Goal: Task Accomplishment & Management: Complete application form

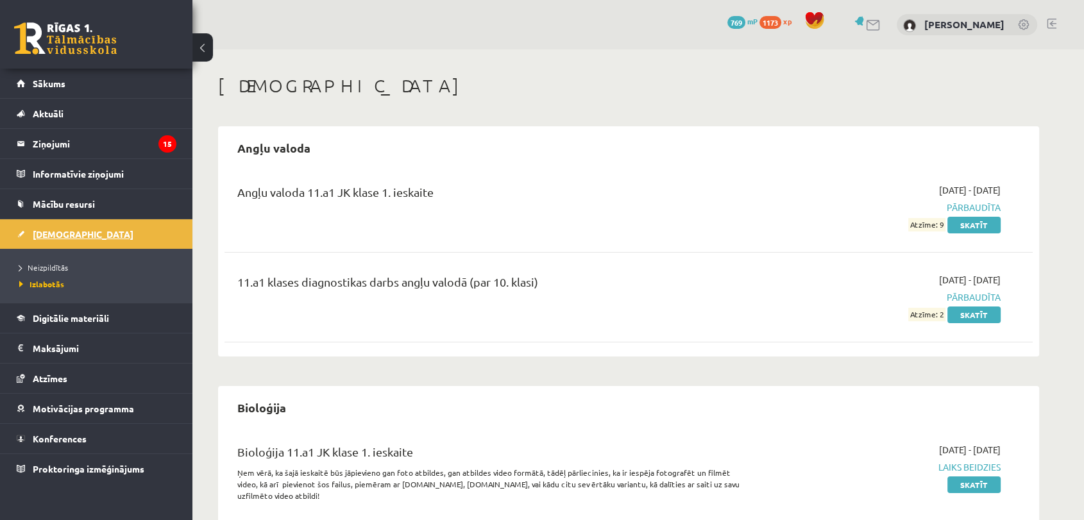
click at [95, 233] on link "[DEMOGRAPHIC_DATA]" at bounding box center [97, 234] width 160 height 30
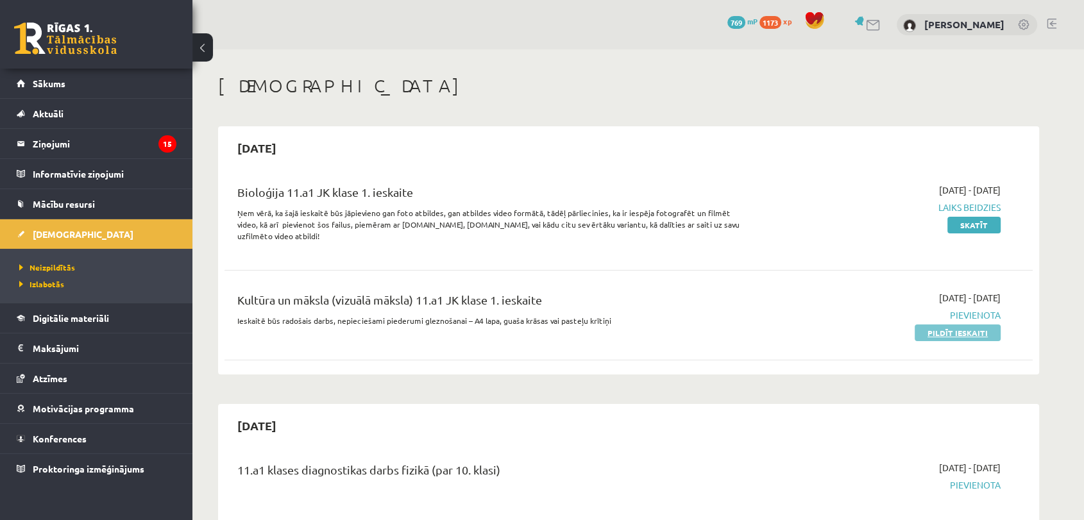
click at [958, 332] on link "Pildīt ieskaiti" at bounding box center [958, 333] width 86 height 17
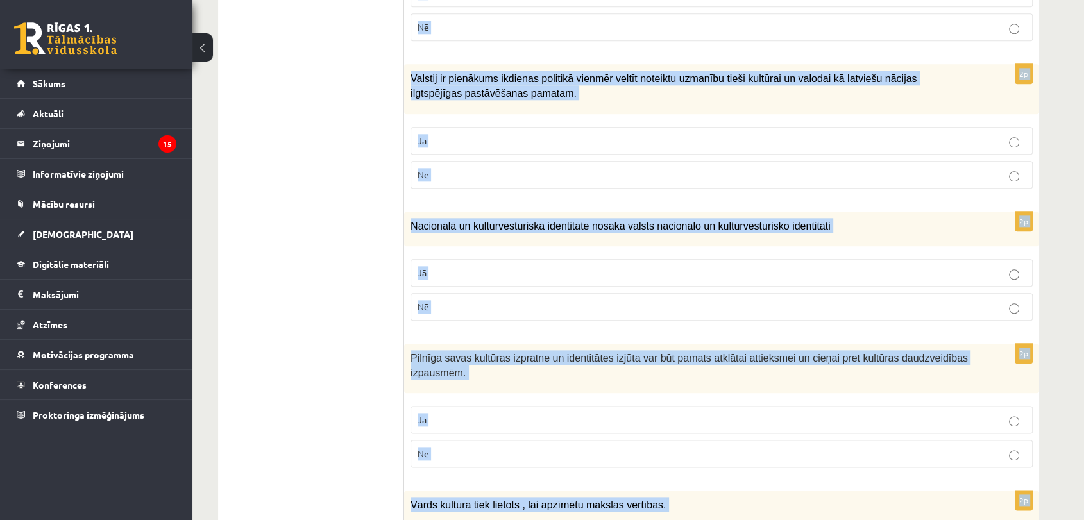
scroll to position [1800, 0]
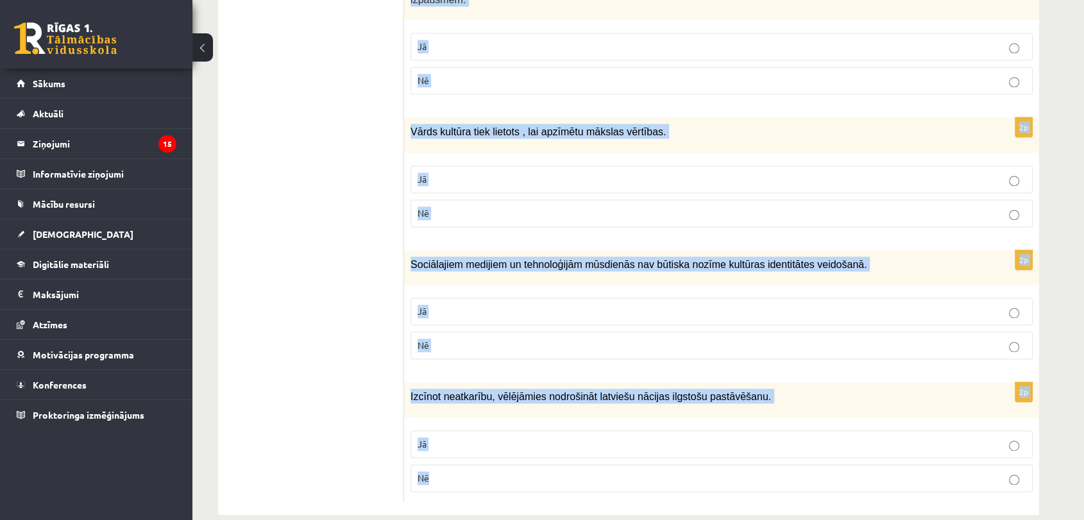
drag, startPoint x: 440, startPoint y: 264, endPoint x: 677, endPoint y: 515, distance: 345.3
copy form "Loremi dol sitametcons ad elitsed! 3d Eiusmodtem in utlabore etdolorem ali enim…"
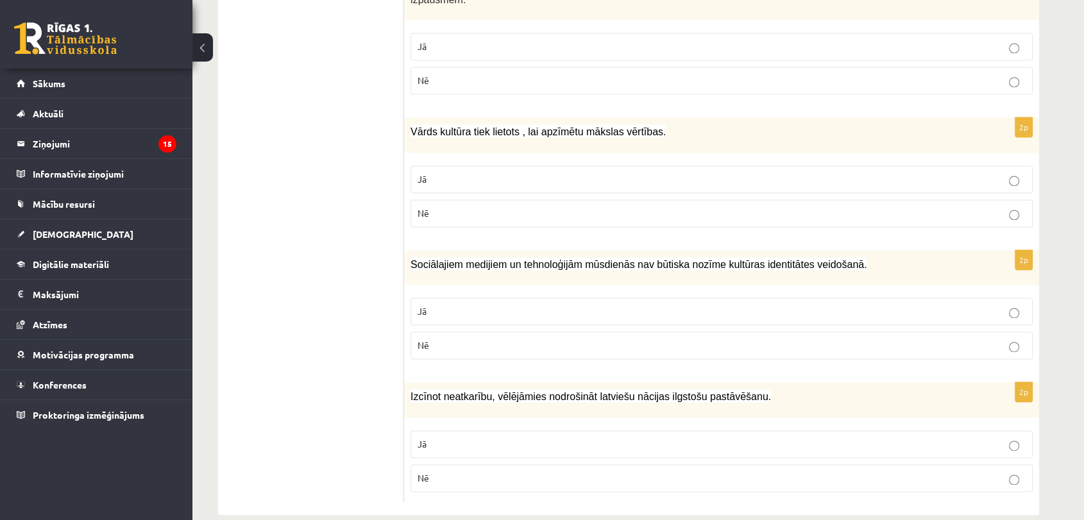
drag, startPoint x: 341, startPoint y: 307, endPoint x: 348, endPoint y: 312, distance: 8.4
click at [466, 437] on p "Jā" at bounding box center [722, 443] width 608 height 13
click at [459, 332] on label "Nē" at bounding box center [722, 346] width 622 height 28
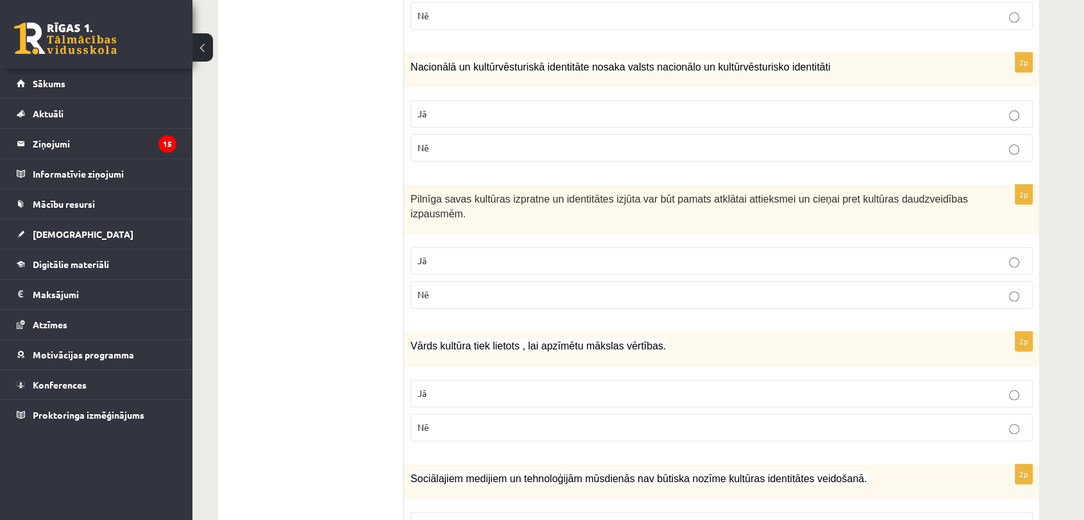
click at [430, 387] on p "Jā" at bounding box center [722, 393] width 608 height 13
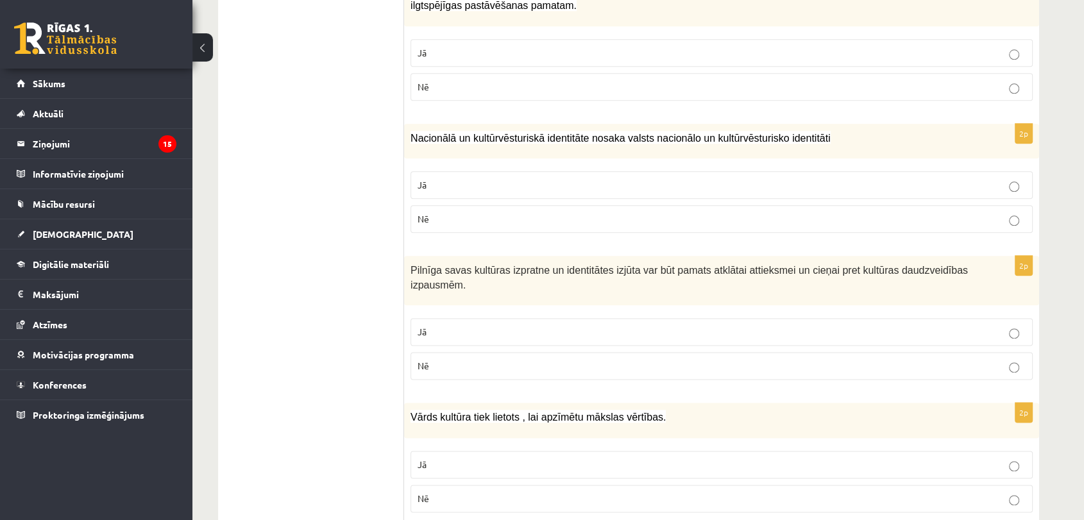
click at [431, 325] on p "Jā" at bounding box center [722, 331] width 608 height 13
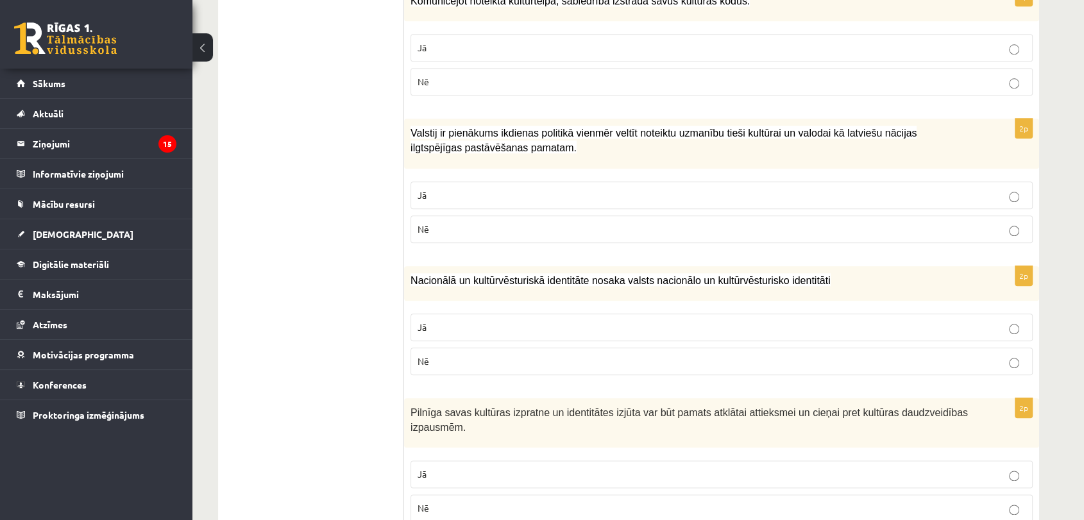
click at [430, 321] on p "Jā" at bounding box center [722, 327] width 608 height 13
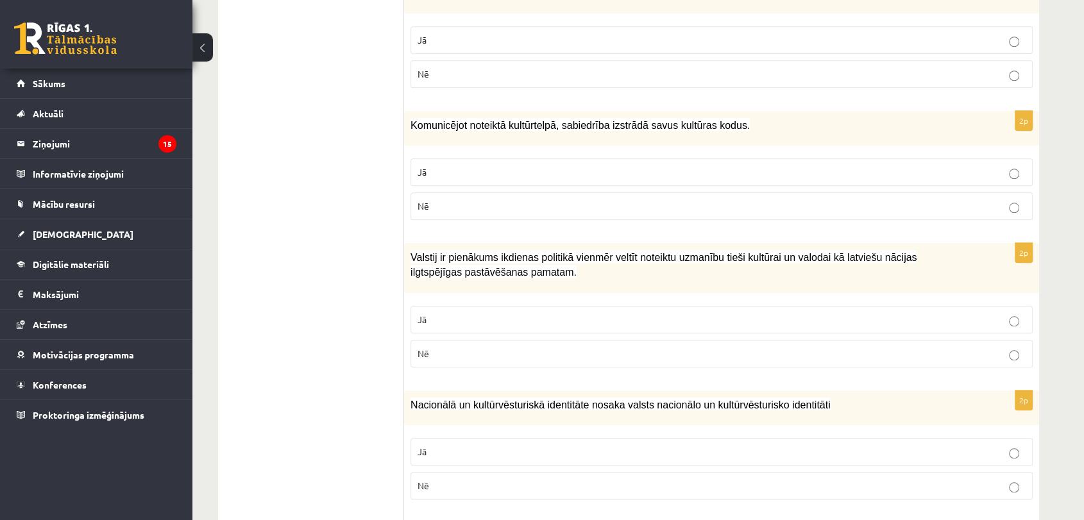
scroll to position [1230, 0]
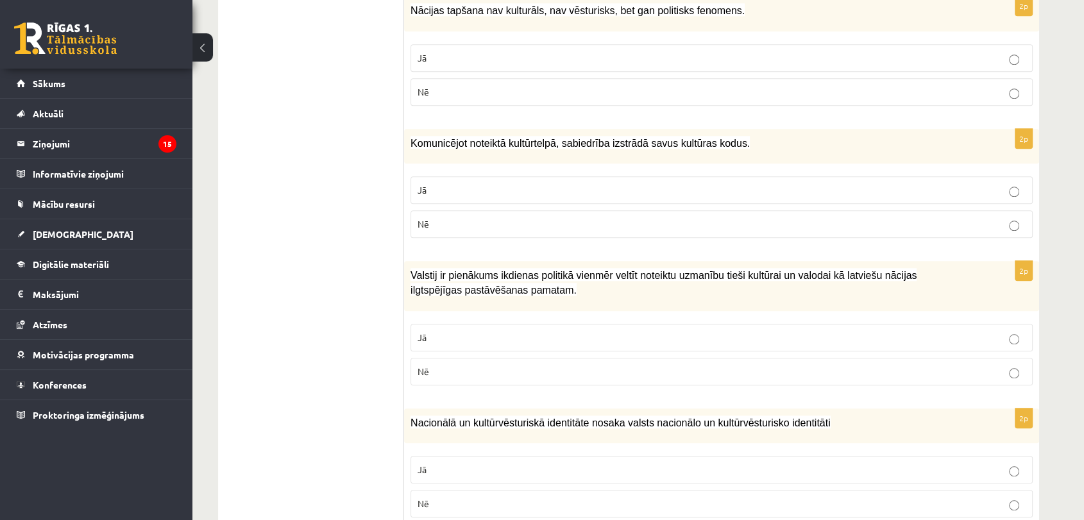
click at [428, 324] on label "Jā" at bounding box center [722, 338] width 622 height 28
click at [522, 217] on p "Nē" at bounding box center [722, 223] width 608 height 13
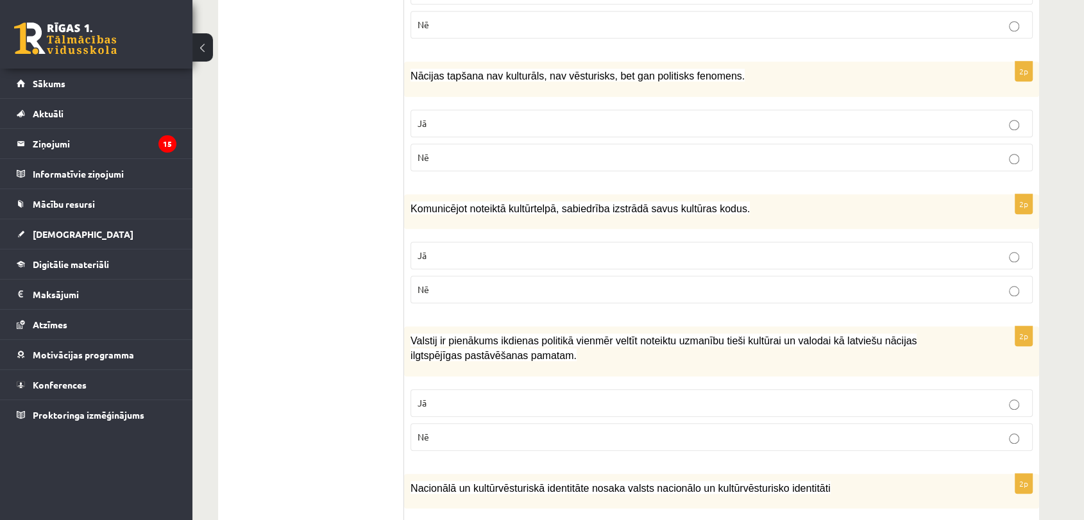
scroll to position [1159, 0]
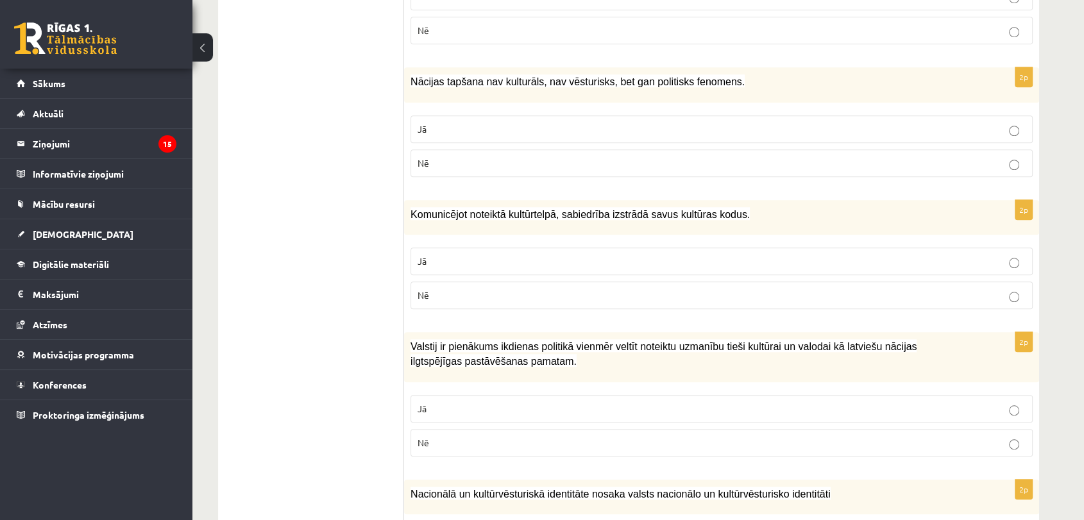
click at [473, 115] on label "Jā" at bounding box center [722, 129] width 622 height 28
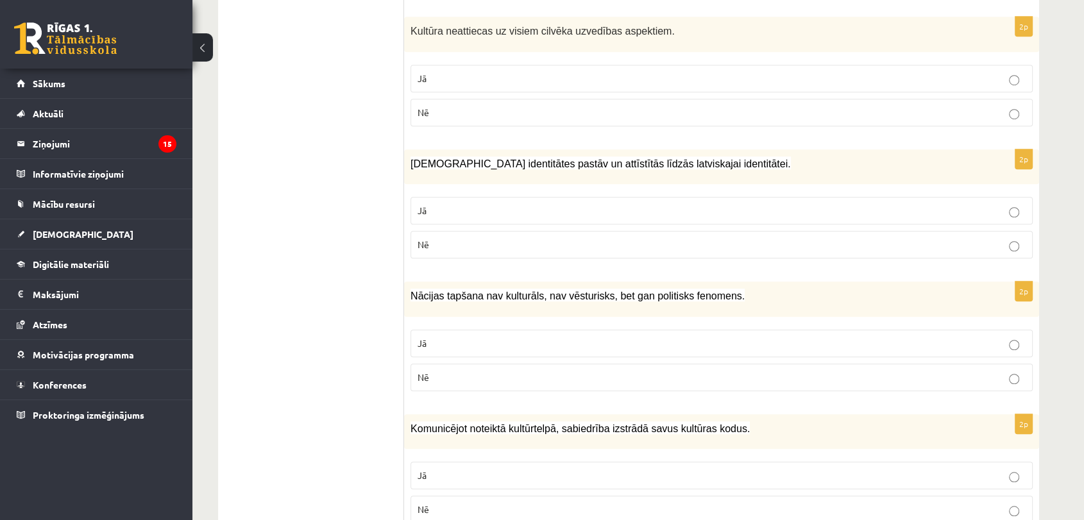
click at [536, 238] on p "Nē" at bounding box center [722, 244] width 608 height 13
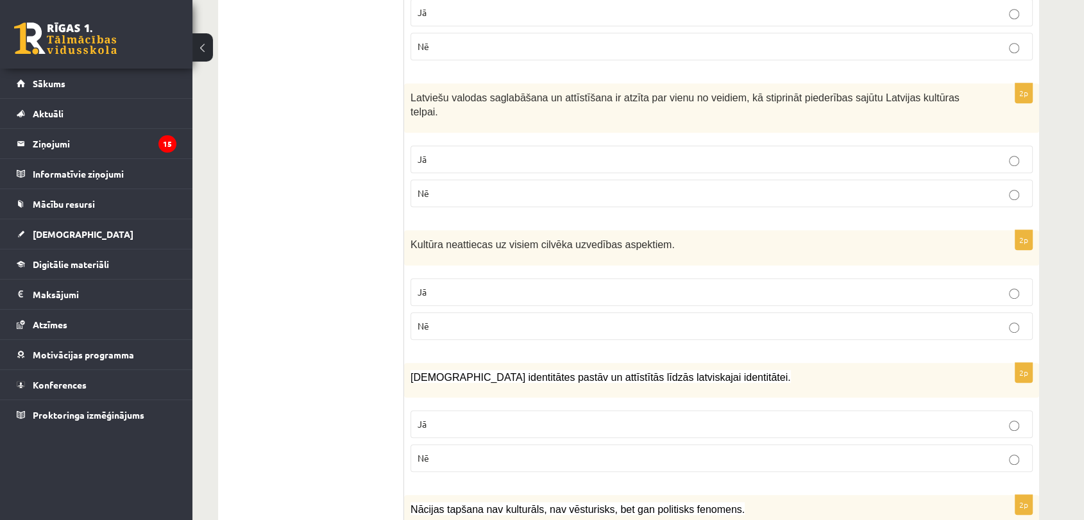
click at [464, 285] on p "Jā" at bounding box center [722, 291] width 608 height 13
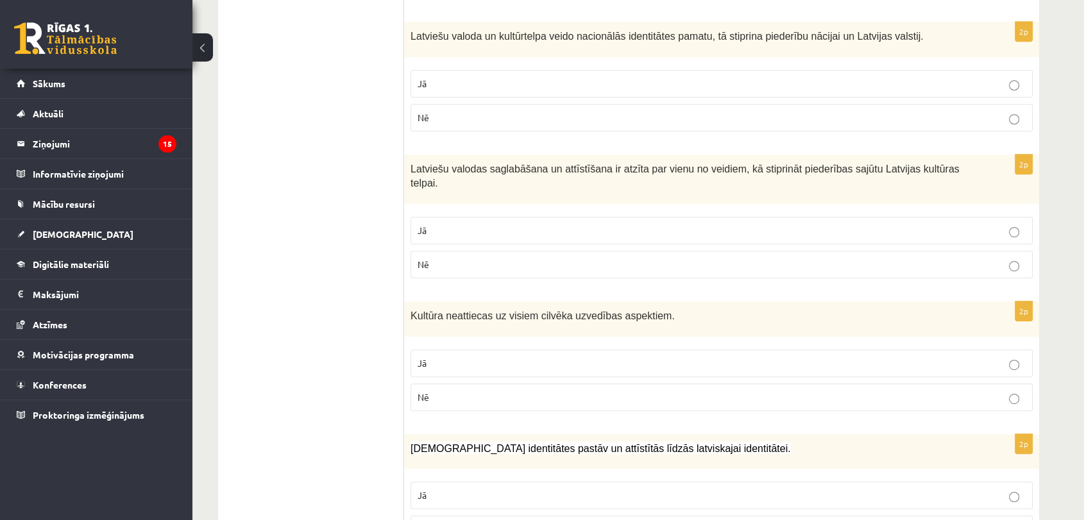
click at [458, 222] on label "Jā" at bounding box center [722, 231] width 622 height 28
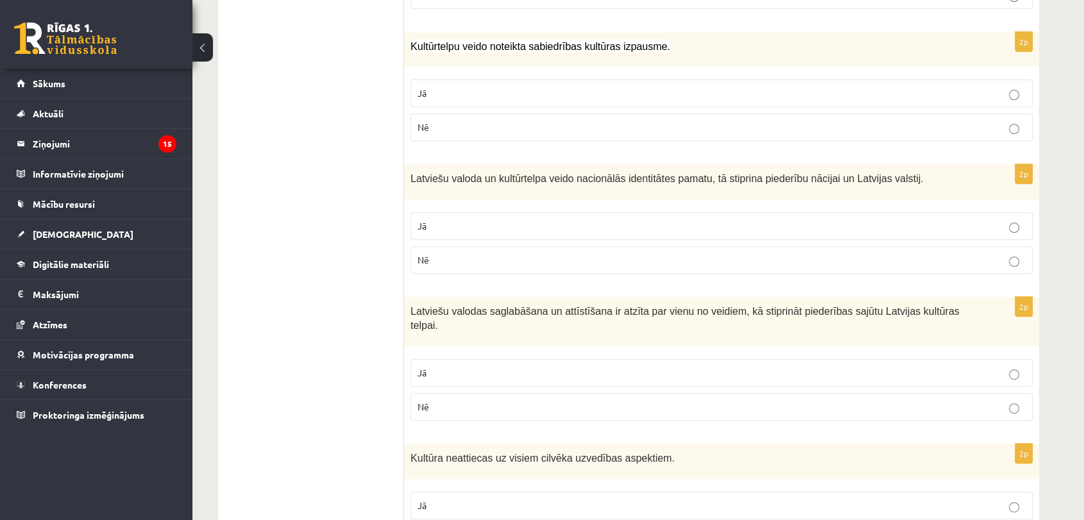
click at [458, 223] on p "Jā" at bounding box center [722, 225] width 608 height 13
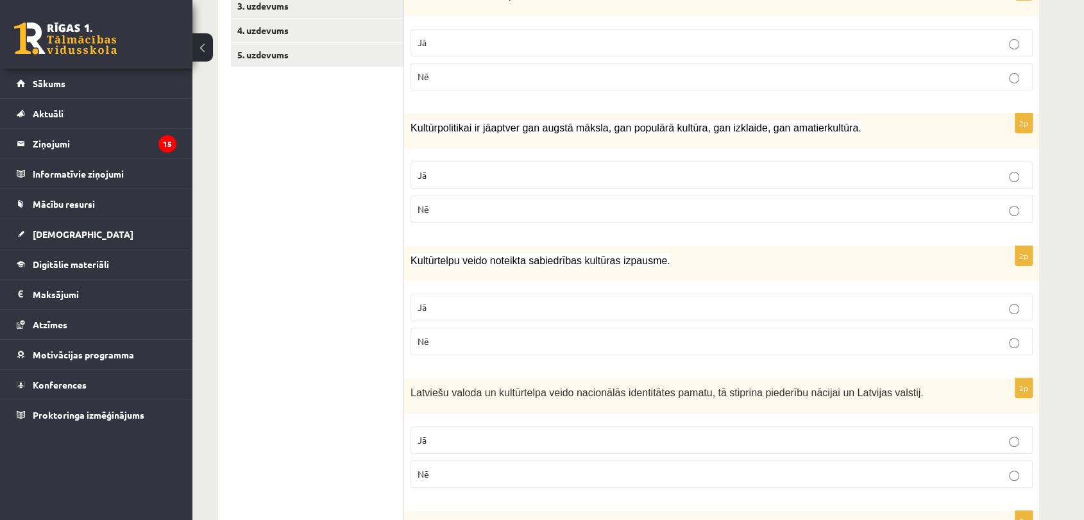
click at [437, 302] on p "Jā" at bounding box center [722, 307] width 608 height 13
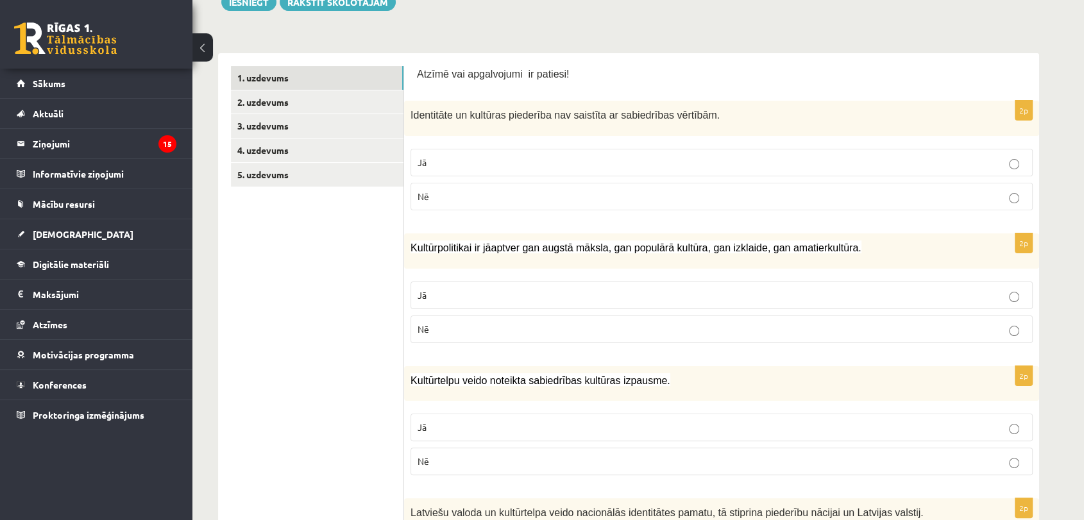
scroll to position [161, 0]
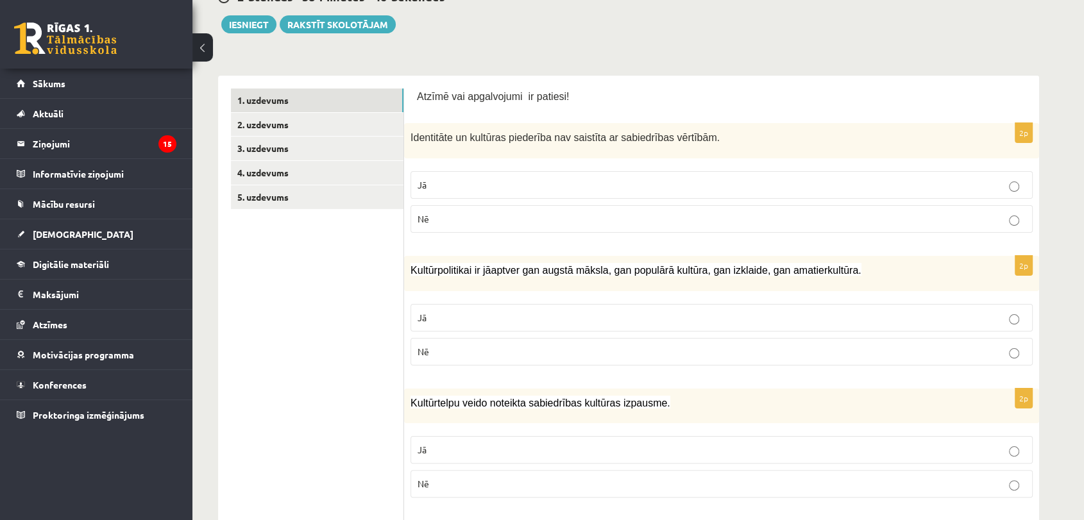
click at [435, 309] on label "Jā" at bounding box center [722, 318] width 622 height 28
click at [520, 212] on p "Nē" at bounding box center [722, 218] width 608 height 13
click at [314, 117] on link "2. uzdevums" at bounding box center [317, 125] width 173 height 24
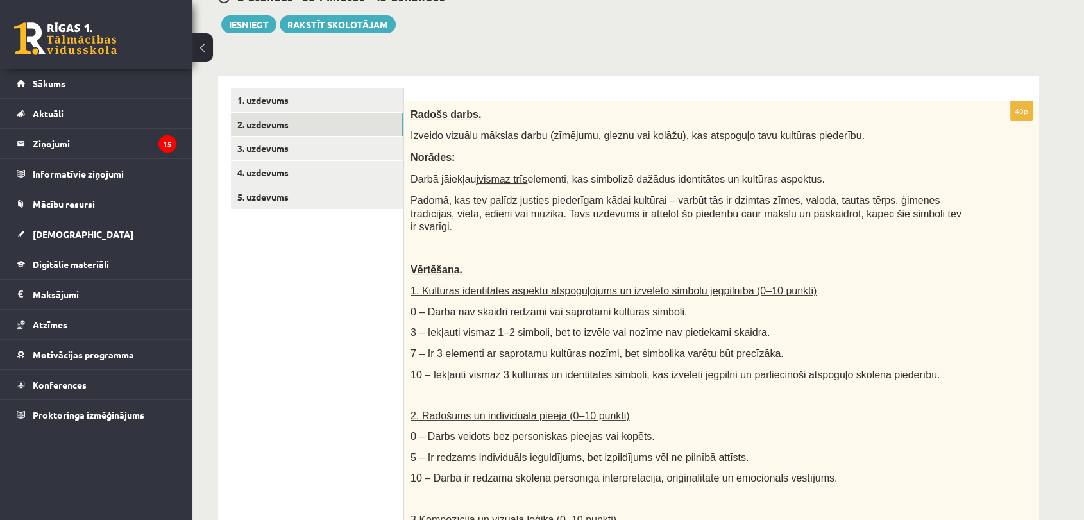
scroll to position [0, 0]
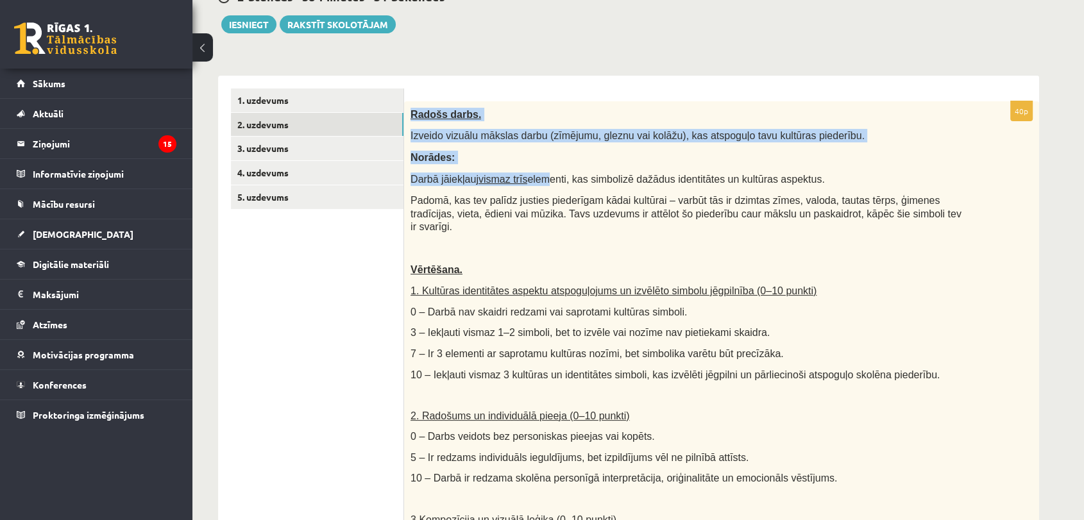
drag, startPoint x: 407, startPoint y: 113, endPoint x: 568, endPoint y: 122, distance: 161.2
click at [536, 176] on div "Radošs darbs. Izveido vizuālu mākslas darbu (zīmējumu, gleznu vai kolāžu), kas …" at bounding box center [721, 404] width 635 height 606
click at [575, 108] on p "Radošs darbs." at bounding box center [690, 114] width 558 height 13
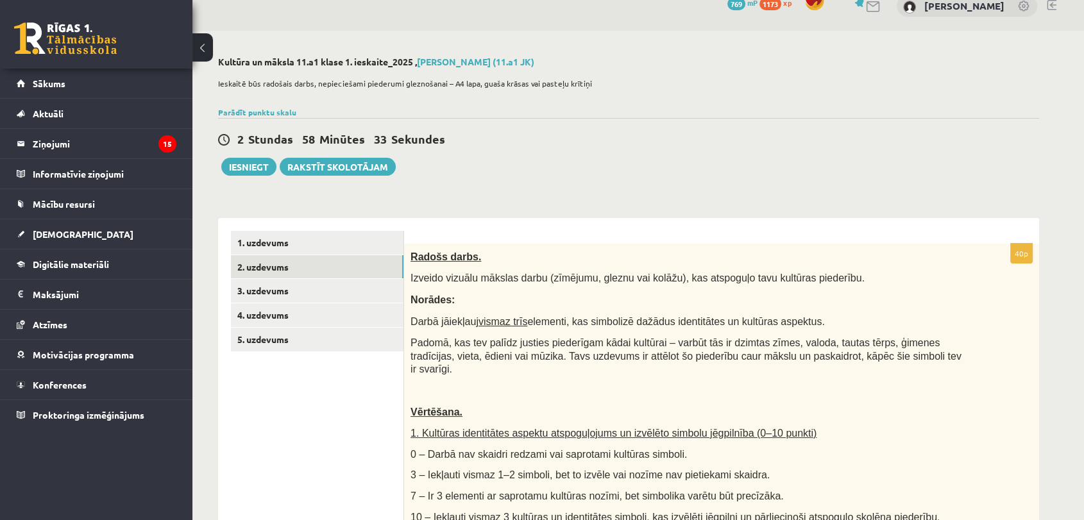
click at [561, 171] on div "2 Stundas 58 Minūtes 33 Sekundes Ieskaite saglabāta! Iesniegt Rakstīt skolotājam" at bounding box center [628, 147] width 821 height 58
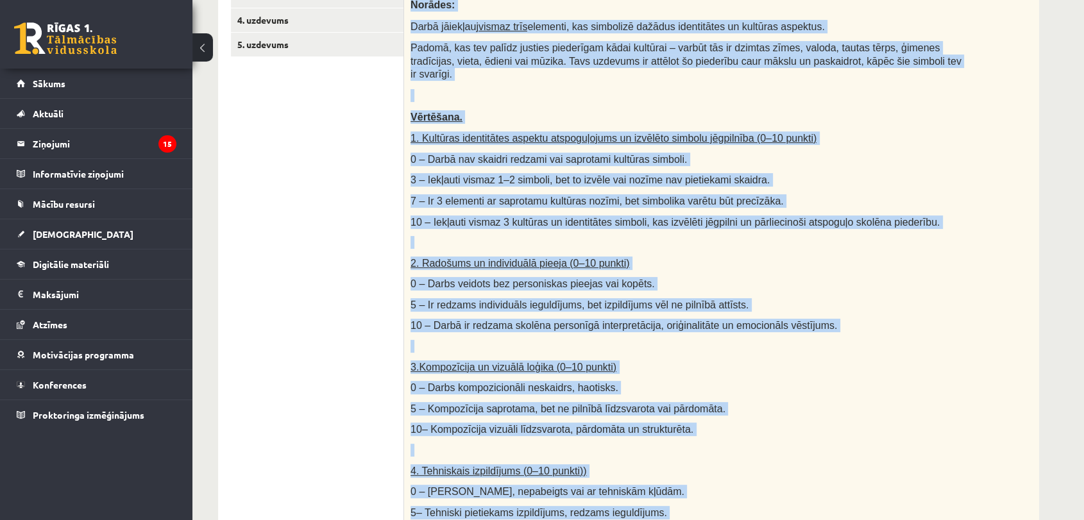
scroll to position [666, 0]
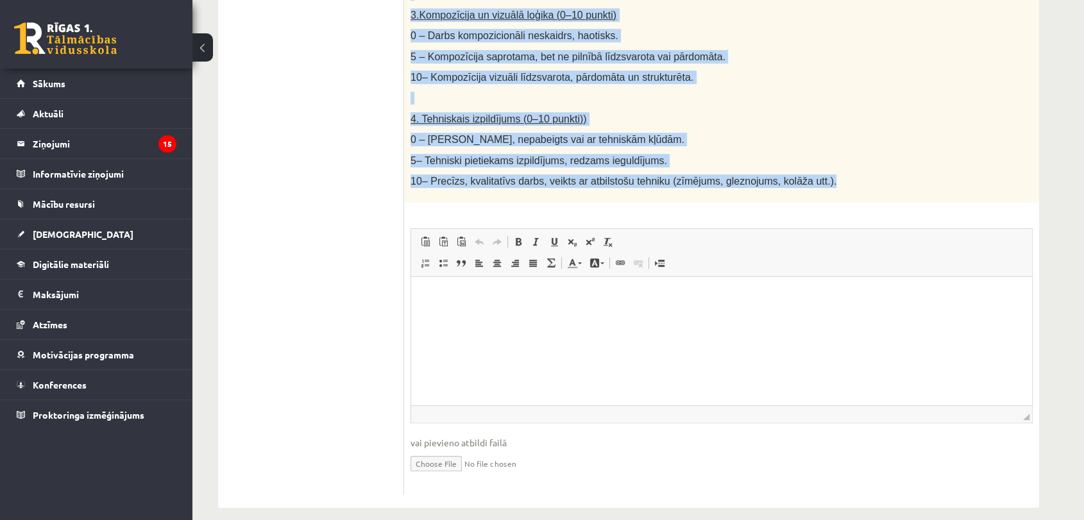
drag, startPoint x: 409, startPoint y: 116, endPoint x: 800, endPoint y: 164, distance: 393.5
copy div "Loremi dolor. Sitamet consect adipisc elits (doeiusmo, tempor inc utlabo), etd …"
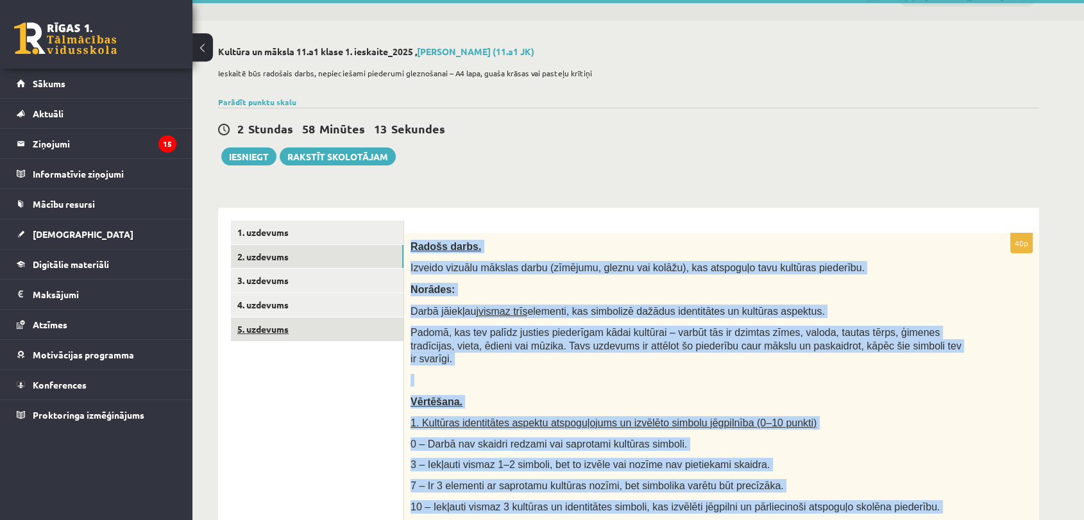
scroll to position [24, 0]
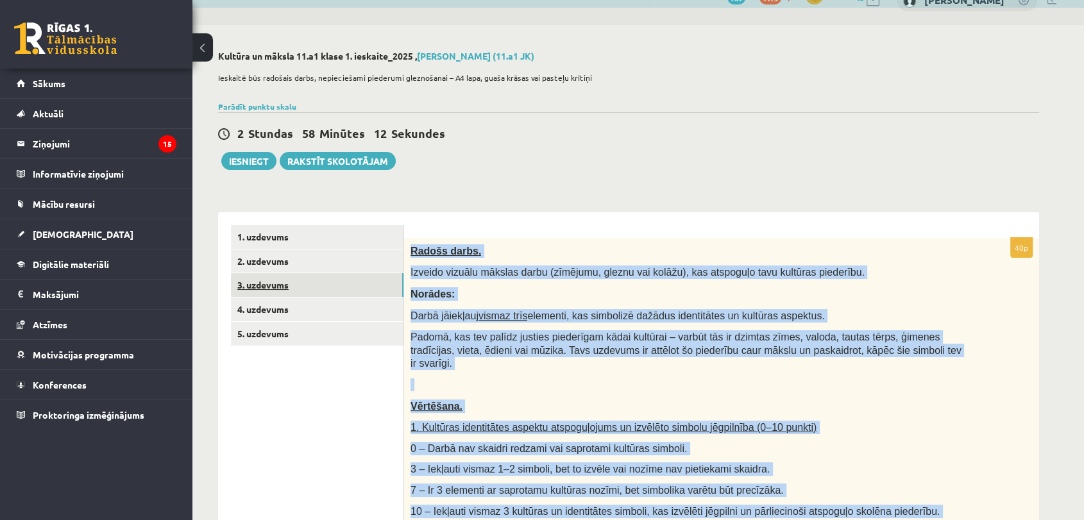
click at [308, 292] on link "3. uzdevums" at bounding box center [317, 285] width 173 height 24
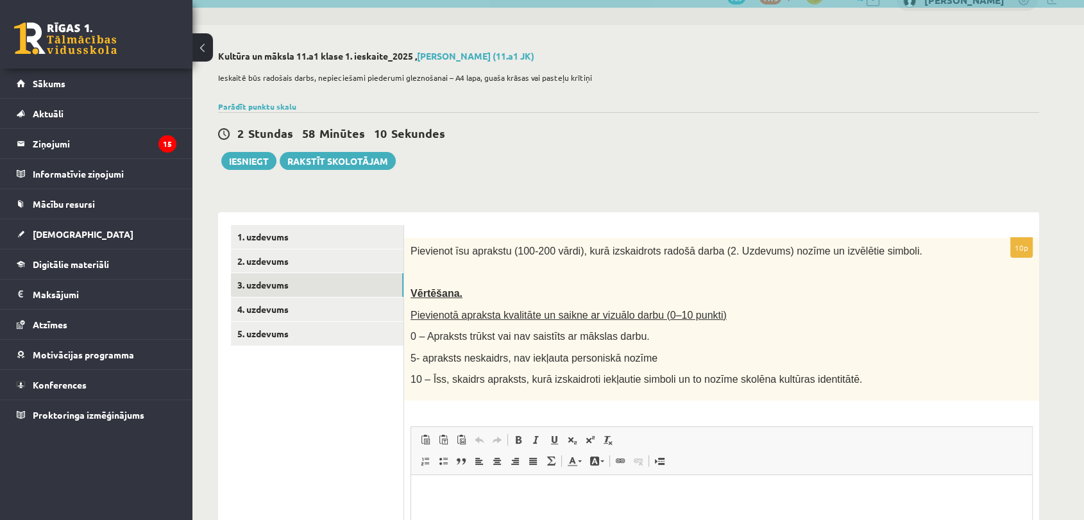
scroll to position [0, 0]
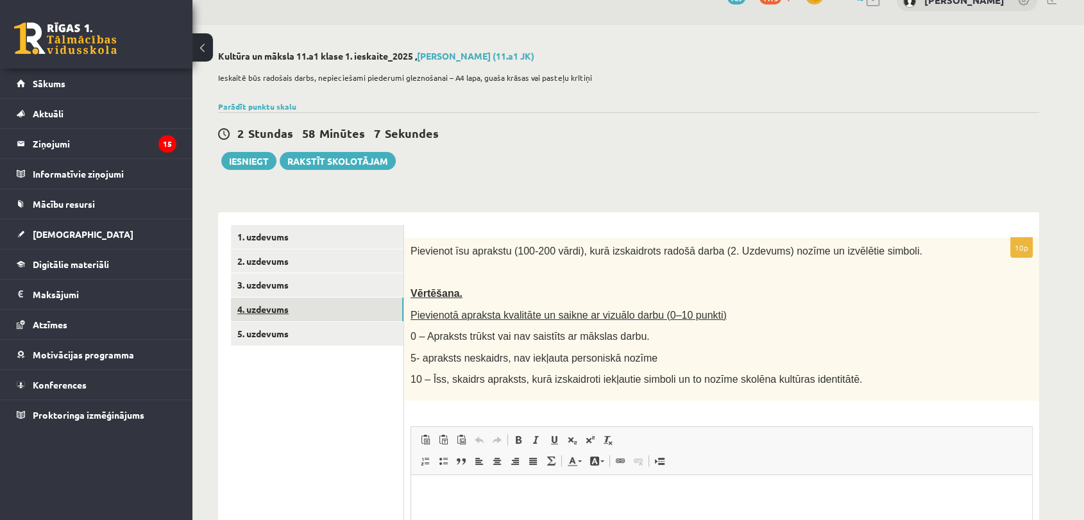
click at [303, 319] on link "4. uzdevums" at bounding box center [317, 310] width 173 height 24
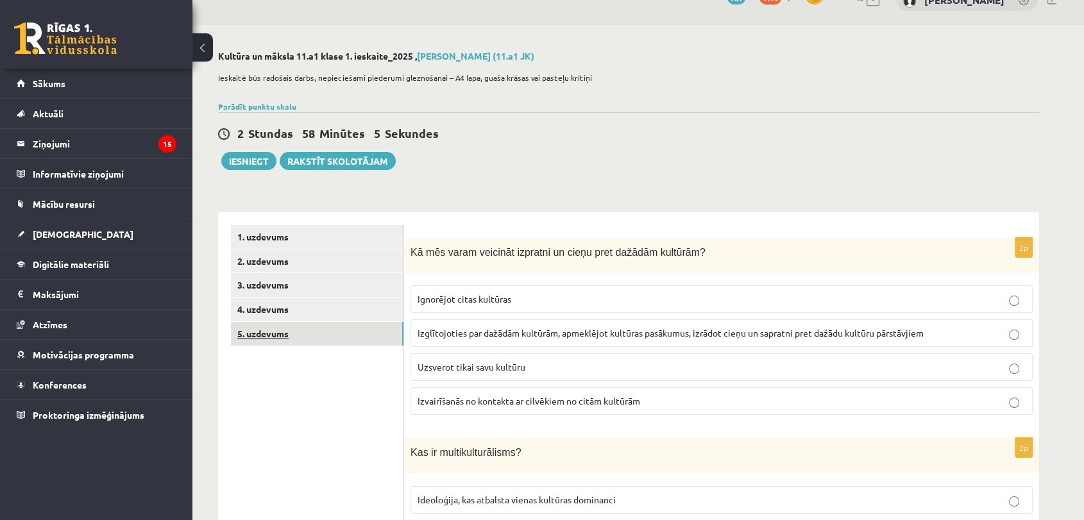
click at [257, 326] on link "5. uzdevums" at bounding box center [317, 334] width 173 height 24
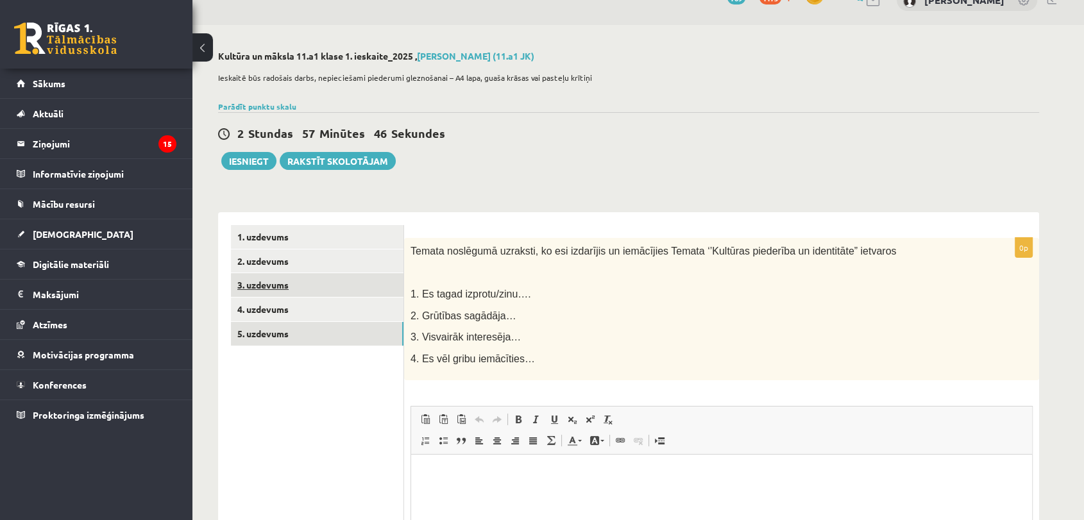
click at [319, 284] on link "3. uzdevums" at bounding box center [317, 285] width 173 height 24
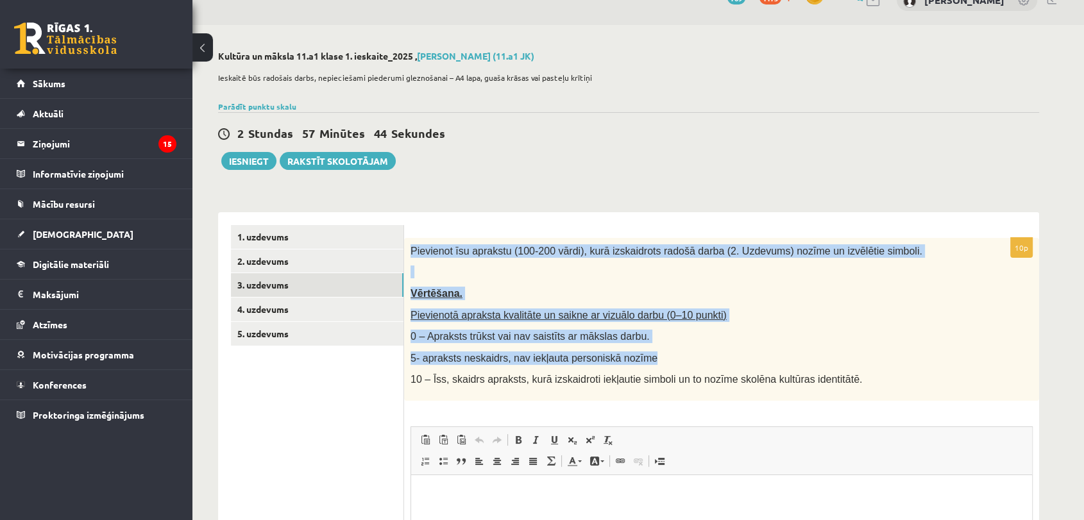
drag, startPoint x: 405, startPoint y: 257, endPoint x: 826, endPoint y: 353, distance: 432.3
click at [826, 354] on div "Pievienot īsu aprakstu (100-200 vārdi), kurā izskaidrots radošā darba (2. Uzdev…" at bounding box center [721, 319] width 635 height 163
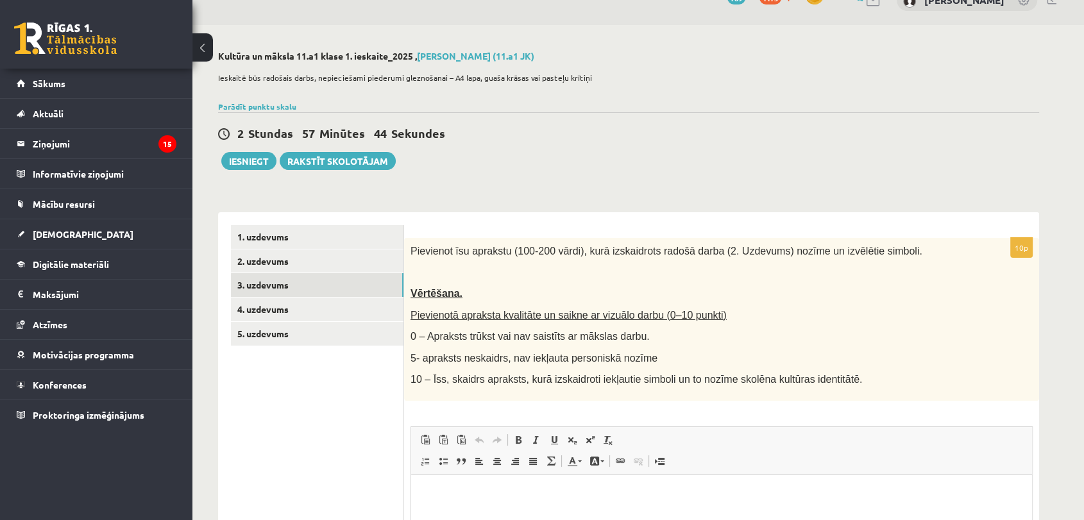
click at [840, 370] on div "Pievienot īsu aprakstu (100-200 vārdi), kurā izskaidrots radošā darba (2. Uzdev…" at bounding box center [721, 319] width 635 height 163
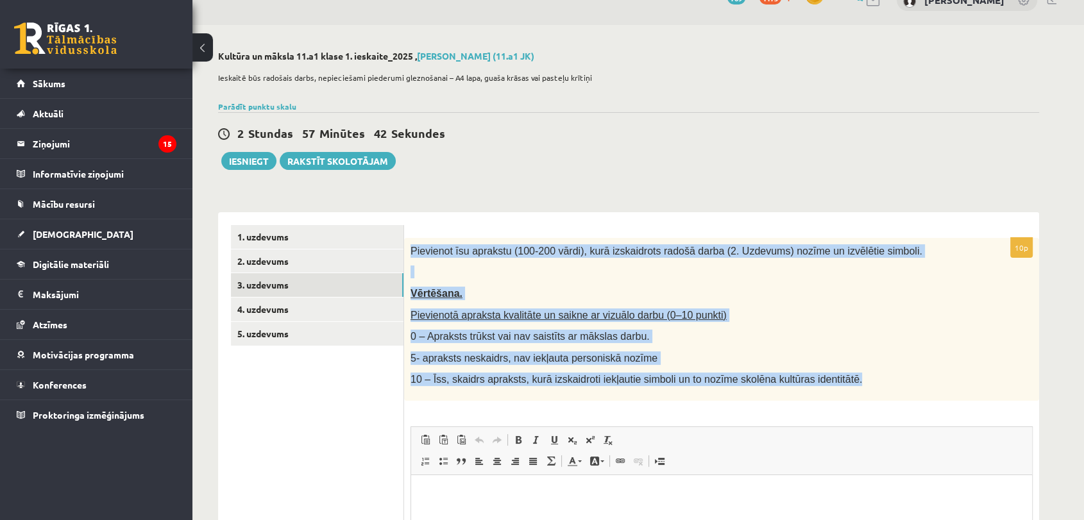
drag, startPoint x: 407, startPoint y: 246, endPoint x: 864, endPoint y: 374, distance: 475.0
click at [868, 381] on div "Pievienot īsu aprakstu (100-200 vārdi), kurā izskaidrots radošā darba (2. Uzdev…" at bounding box center [721, 319] width 635 height 163
copy div "Pievienot īsu aprakstu (100-200 vārdi), kurā izskaidrots radošā darba (2. Uzdev…"
click at [643, 212] on div "**********" at bounding box center [628, 452] width 821 height 507
click at [574, 260] on div "Pievienot īsu aprakstu (100-200 vārdi), kurā izskaidrots radošā darba (2. Uzdev…" at bounding box center [721, 319] width 635 height 163
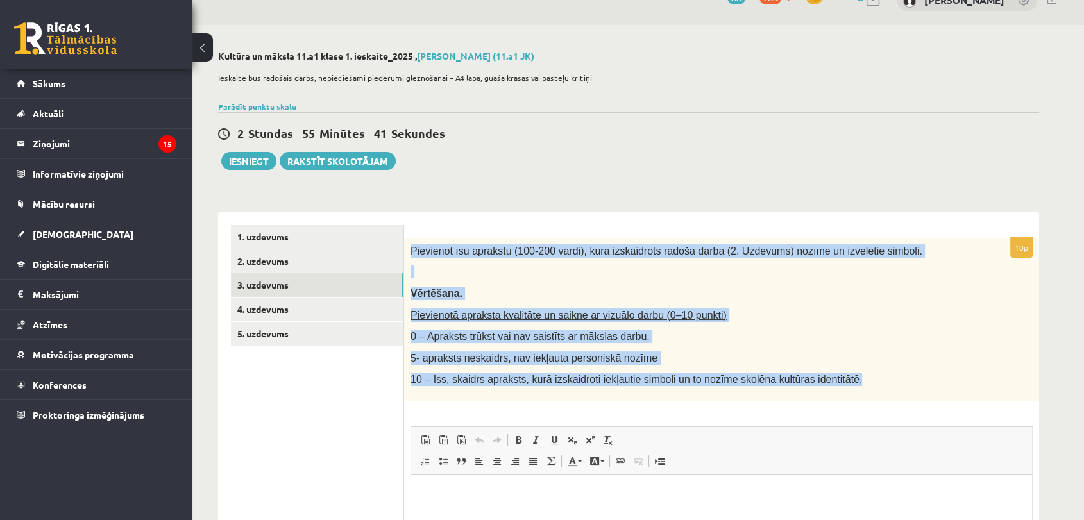
click at [565, 300] on div "Pievienot īsu aprakstu (100-200 vārdi), kurā izskaidrots radošā darba (2. Uzdev…" at bounding box center [721, 319] width 635 height 163
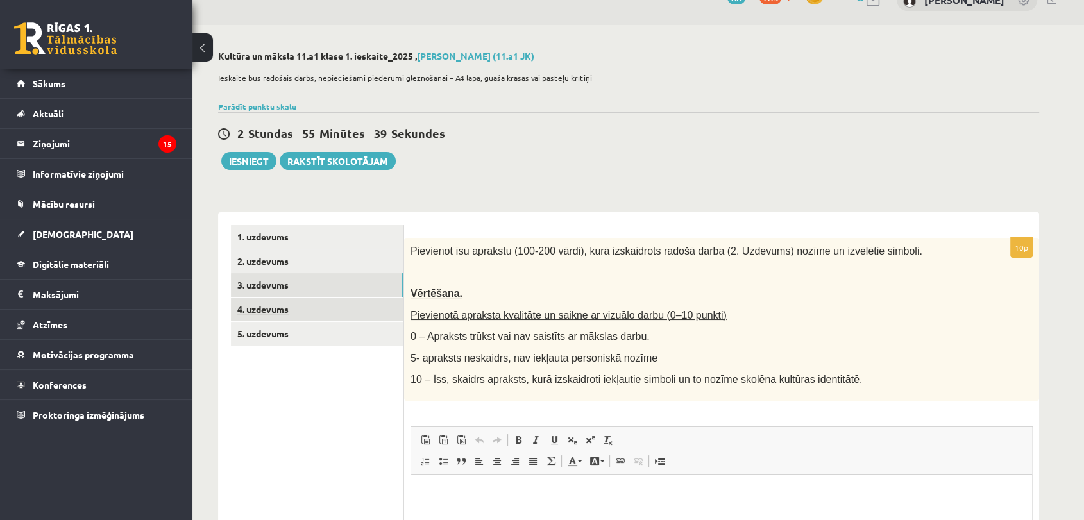
click at [368, 315] on link "4. uzdevums" at bounding box center [317, 310] width 173 height 24
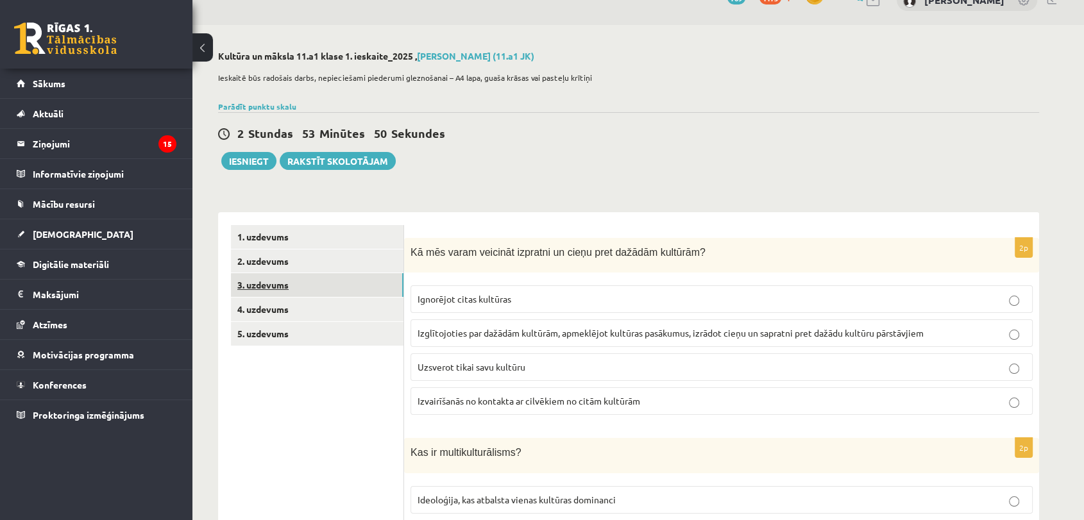
click at [296, 293] on link "3. uzdevums" at bounding box center [317, 285] width 173 height 24
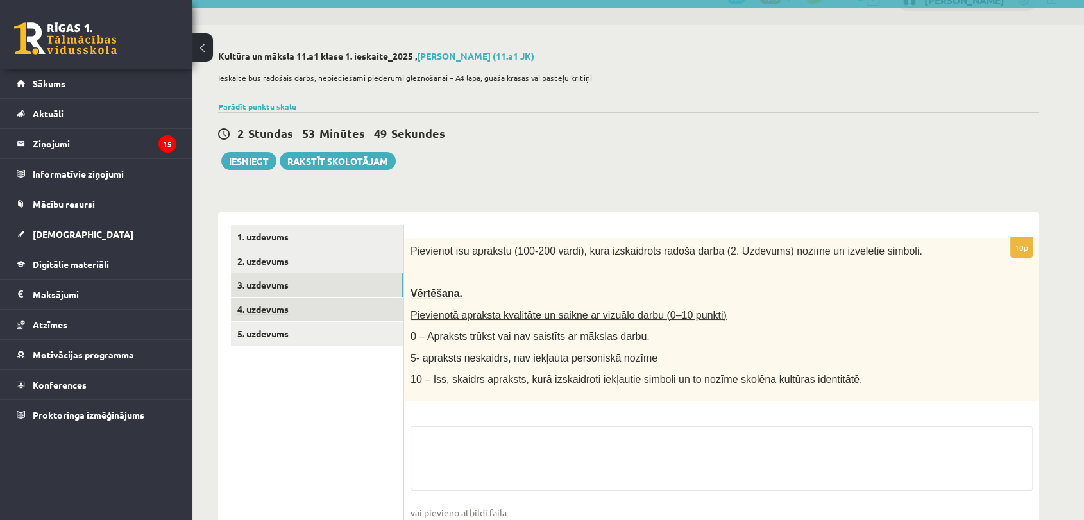
click at [291, 304] on link "4. uzdevums" at bounding box center [317, 310] width 173 height 24
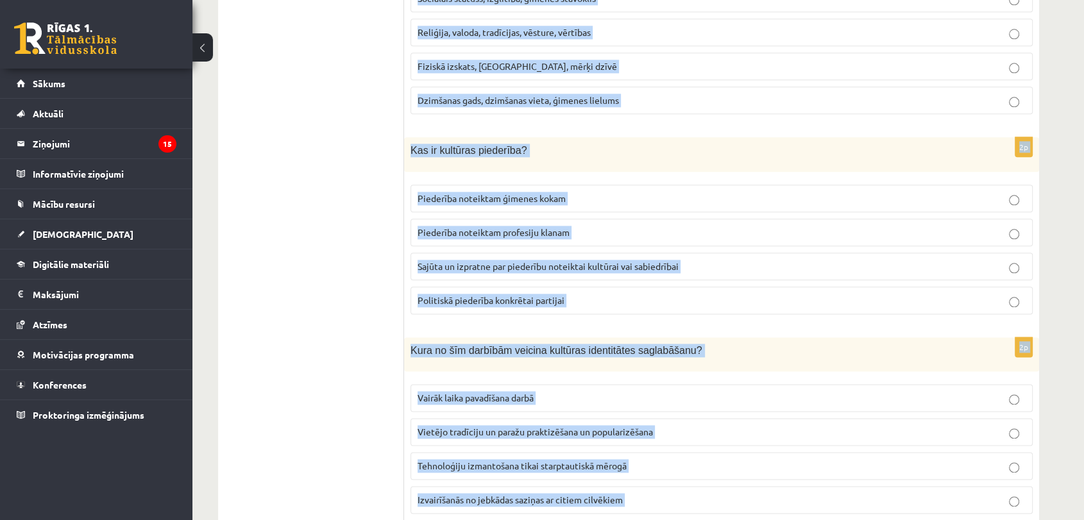
scroll to position [1763, 0]
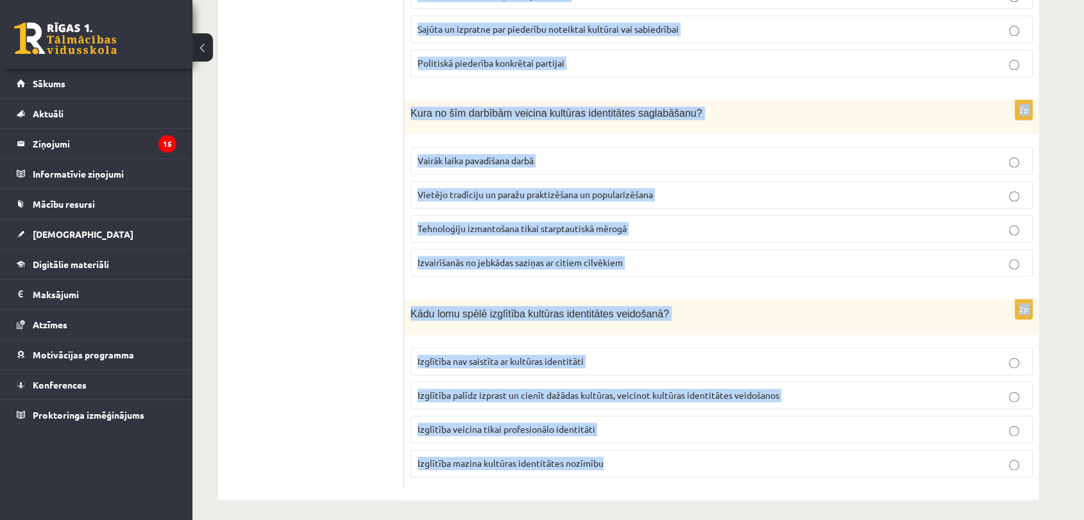
drag, startPoint x: 411, startPoint y: 248, endPoint x: 677, endPoint y: 485, distance: 356.7
copy form "Lo ips dolor sitametc adipisci el seddo eius tempori utlabore? Etdolorem aliqu …"
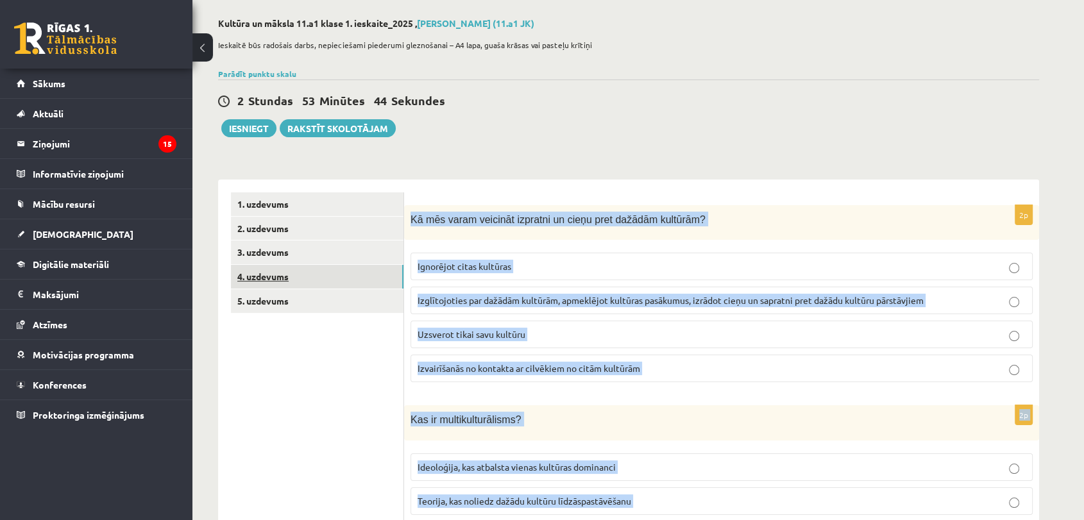
scroll to position [52, 0]
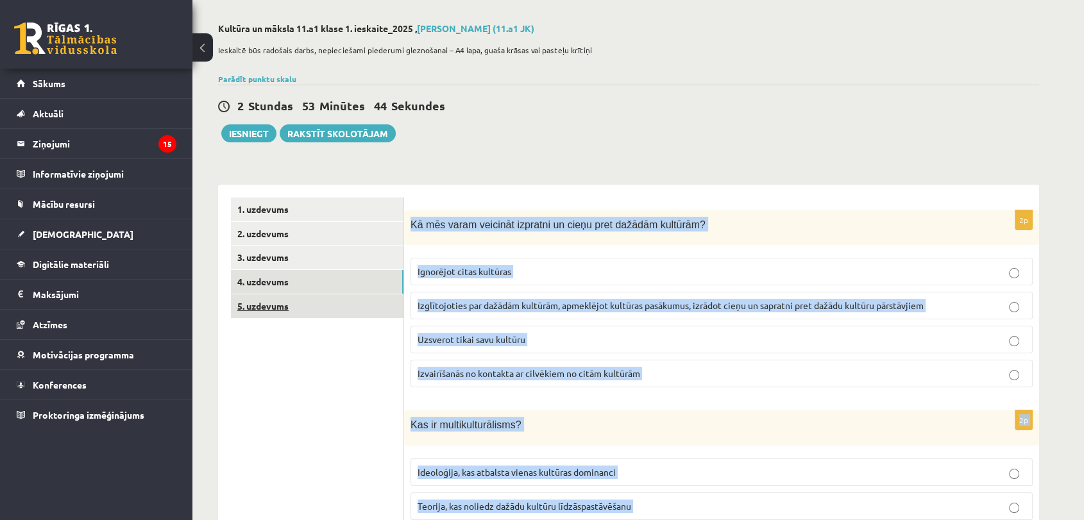
click at [280, 296] on link "5. uzdevums" at bounding box center [317, 306] width 173 height 24
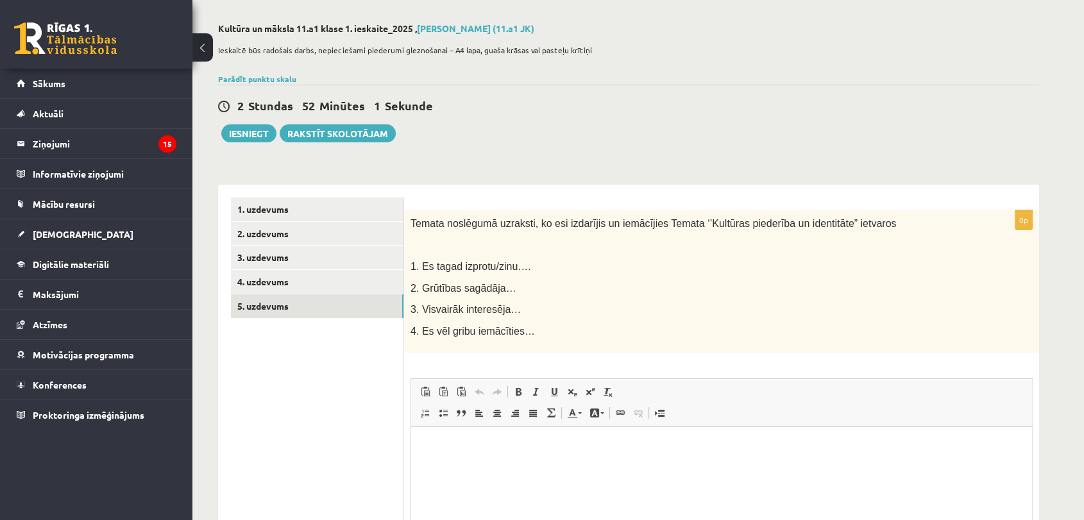
scroll to position [0, 0]
click at [266, 291] on link "4. uzdevums" at bounding box center [317, 282] width 173 height 24
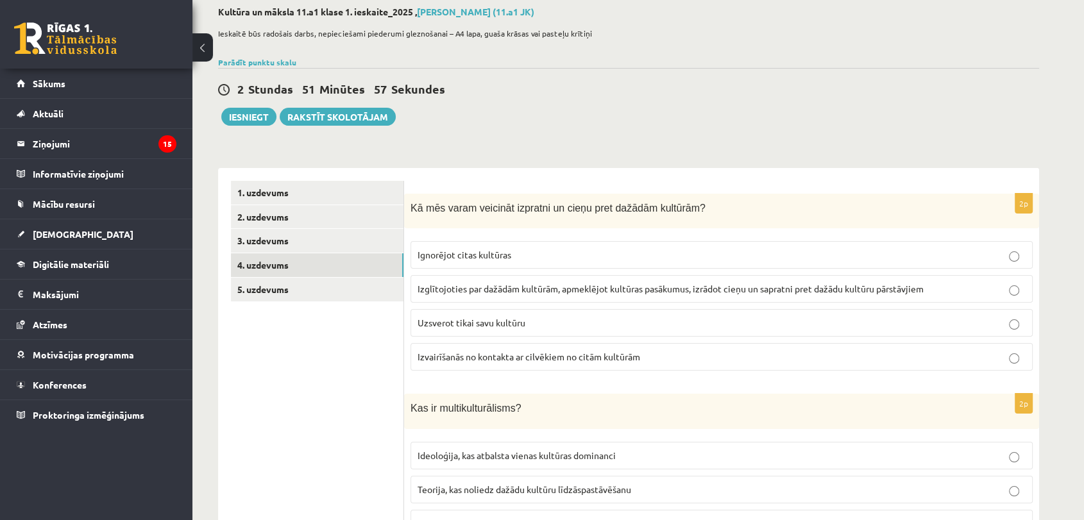
scroll to position [74, 0]
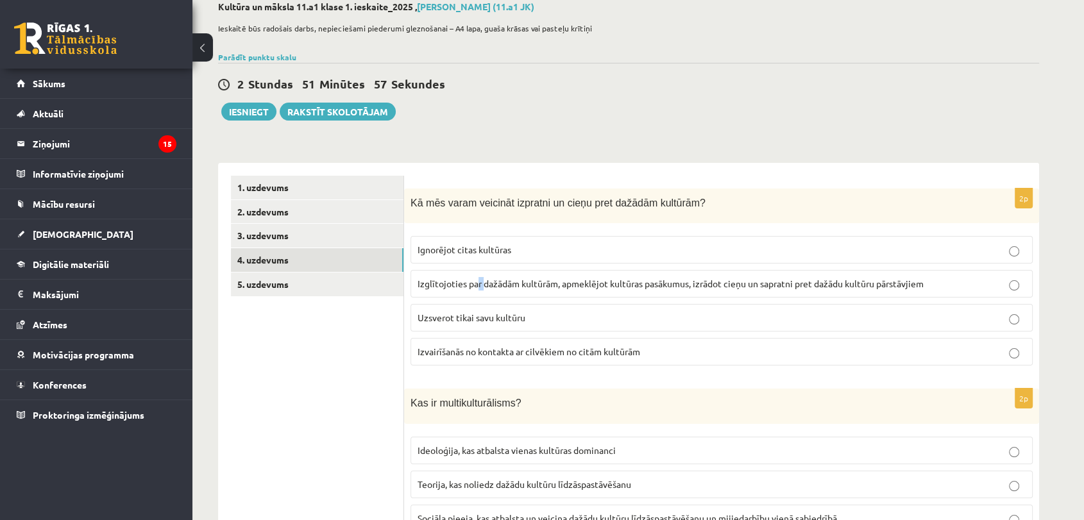
click at [478, 290] on label "Izglītojoties par dažādām kultūrām, apmeklējot kultūras pasākumus, izrādot cieņ…" at bounding box center [722, 284] width 622 height 28
click at [471, 284] on span "Izglītojoties par dažādām kultūrām, apmeklējot kultūras pasākumus, izrādot cieņ…" at bounding box center [671, 284] width 506 height 12
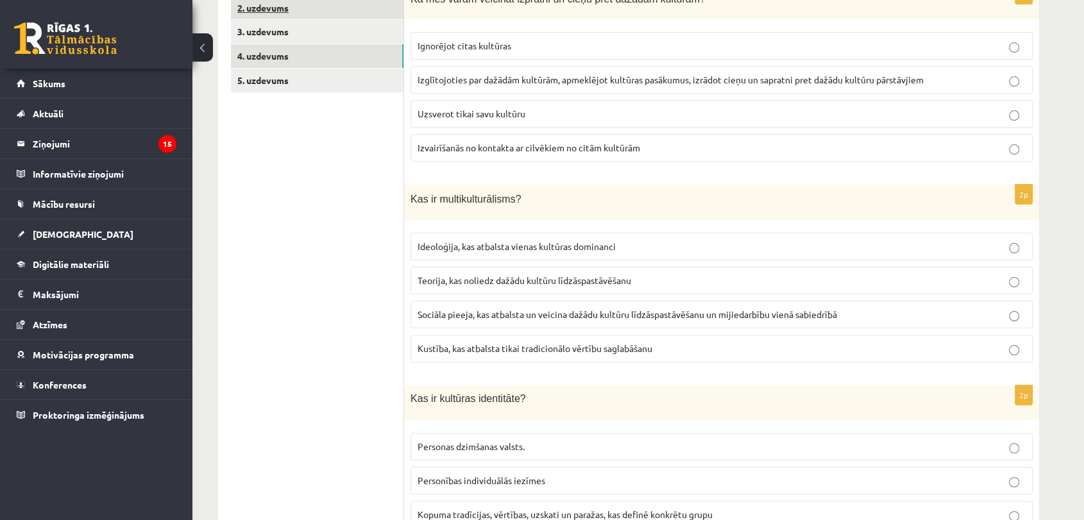
scroll to position [287, 0]
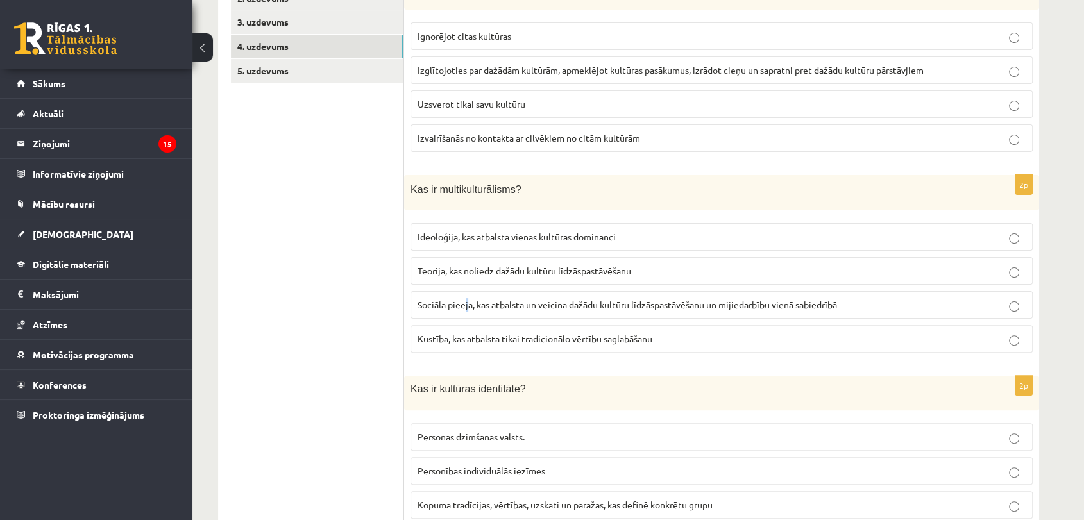
click at [466, 300] on span "Sociāla pieeja, kas atbalsta un veicina dažādu kultūru līdzāspastāvēšanu un mij…" at bounding box center [627, 305] width 419 height 12
click at [473, 294] on label "Sociāla pieeja, kas atbalsta un veicina dažādu kultūru līdzāspastāvēšanu un mij…" at bounding box center [722, 305] width 622 height 28
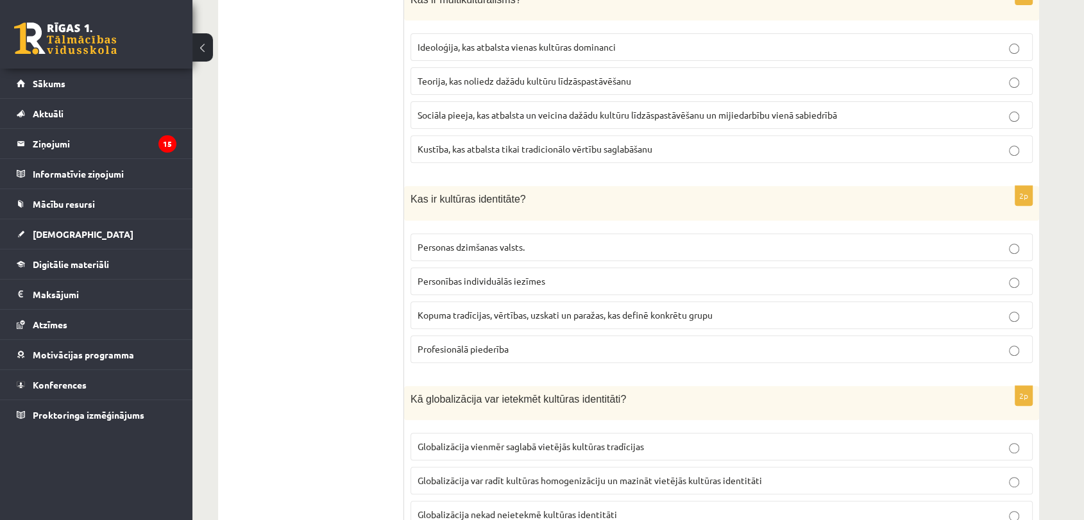
scroll to position [573, 0]
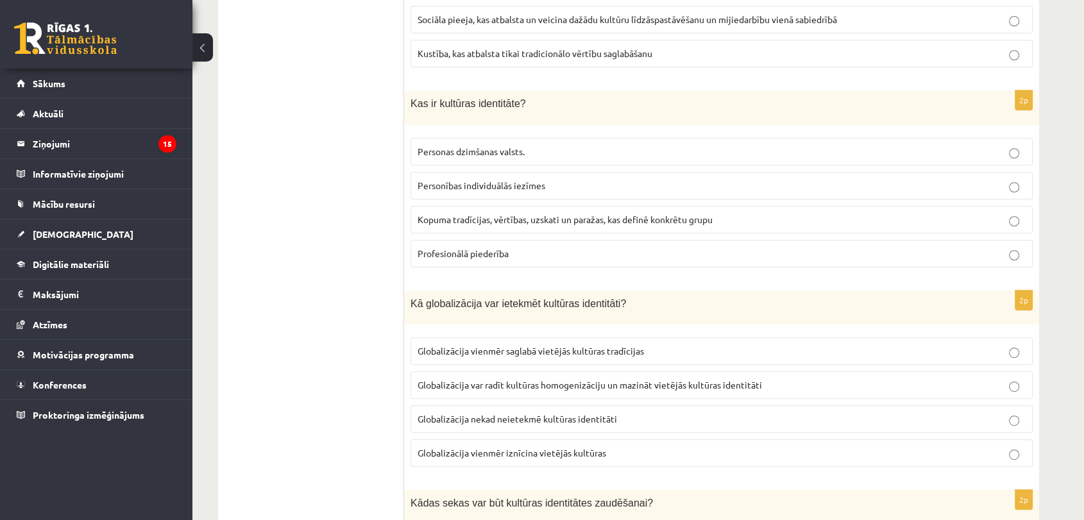
click at [492, 218] on span "Kopuma tradīcijas, vērtības, uzskati un paražas, kas definē konkrētu grupu" at bounding box center [565, 220] width 295 height 12
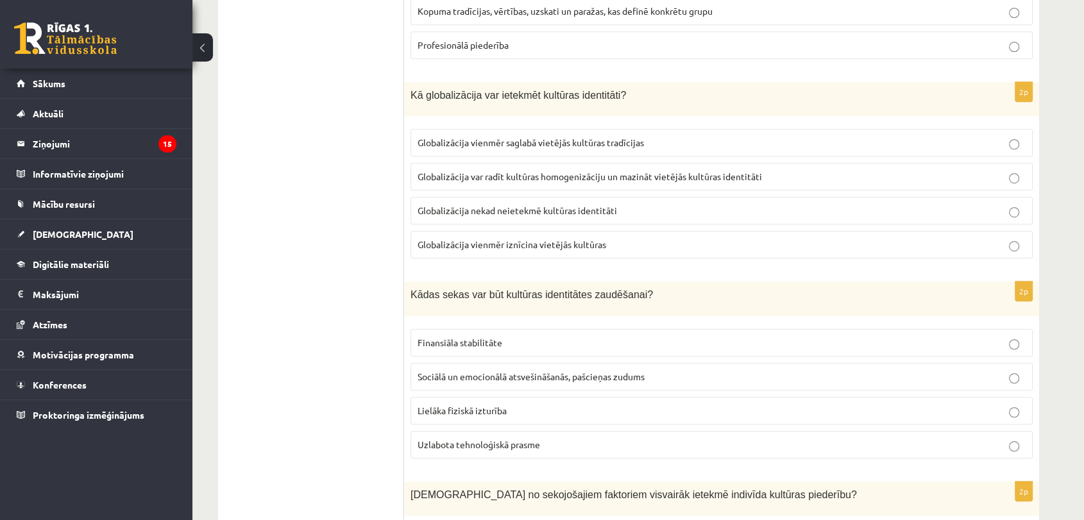
scroll to position [786, 0]
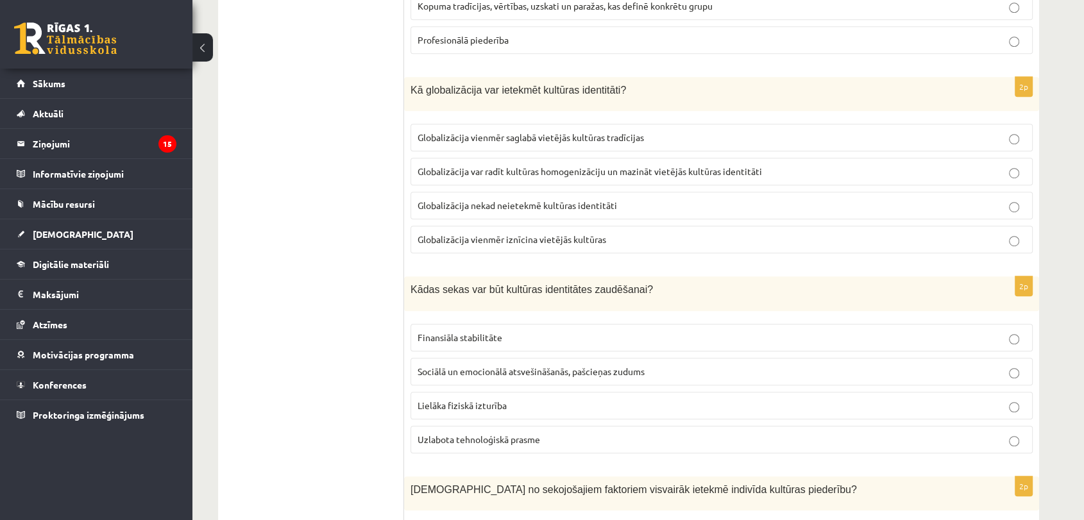
click at [498, 171] on span "Globalizācija var radīt kultūras homogenizāciju un mazināt vietējās kultūras id…" at bounding box center [590, 171] width 344 height 12
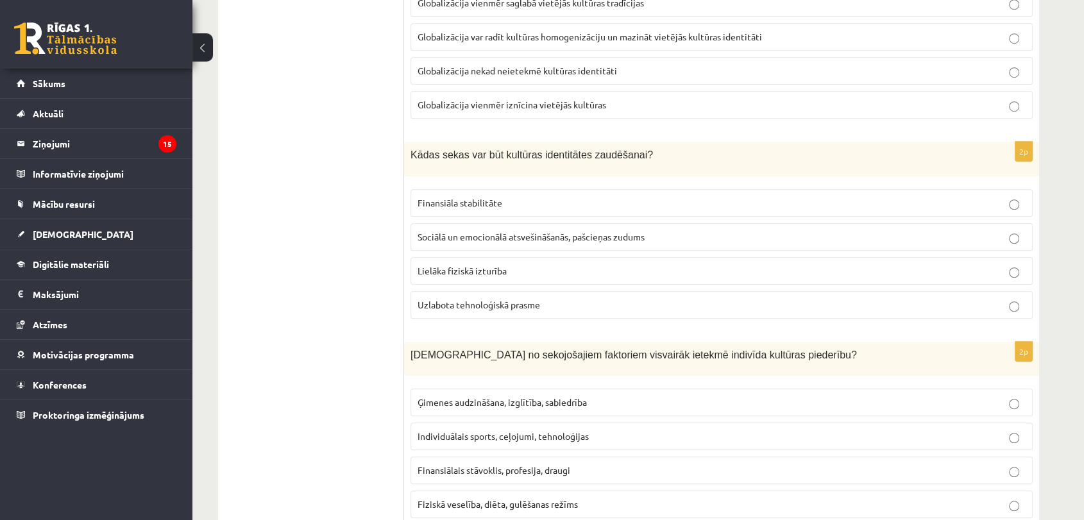
scroll to position [929, 0]
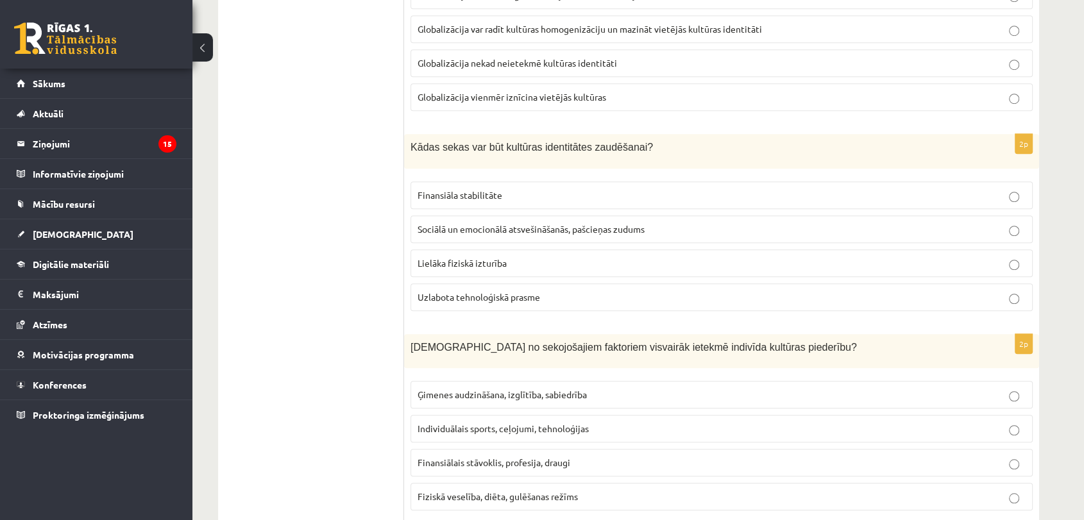
click at [464, 239] on label "Sociālā un emocionālā atsvešināšanās, pašcieņas zudums" at bounding box center [722, 230] width 622 height 28
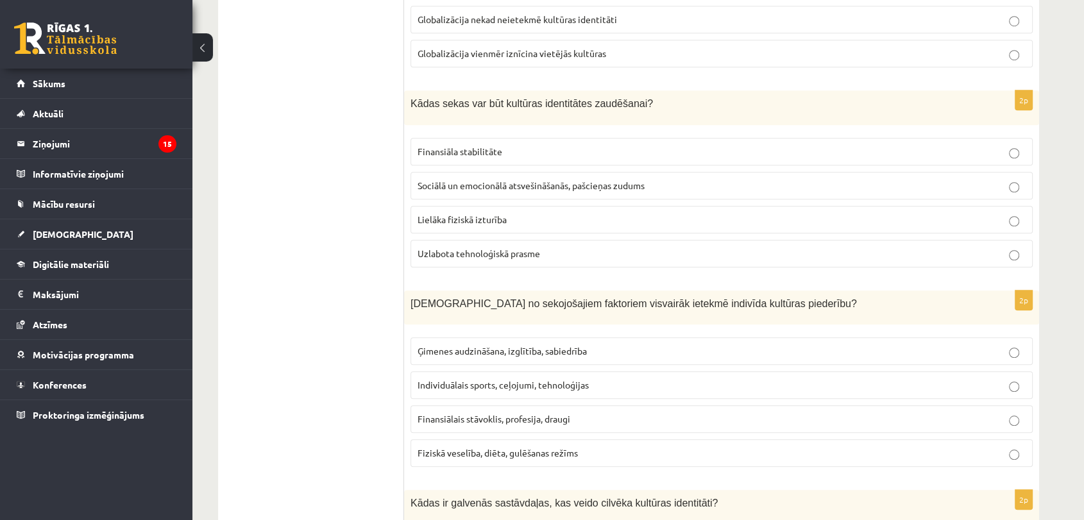
scroll to position [1072, 0]
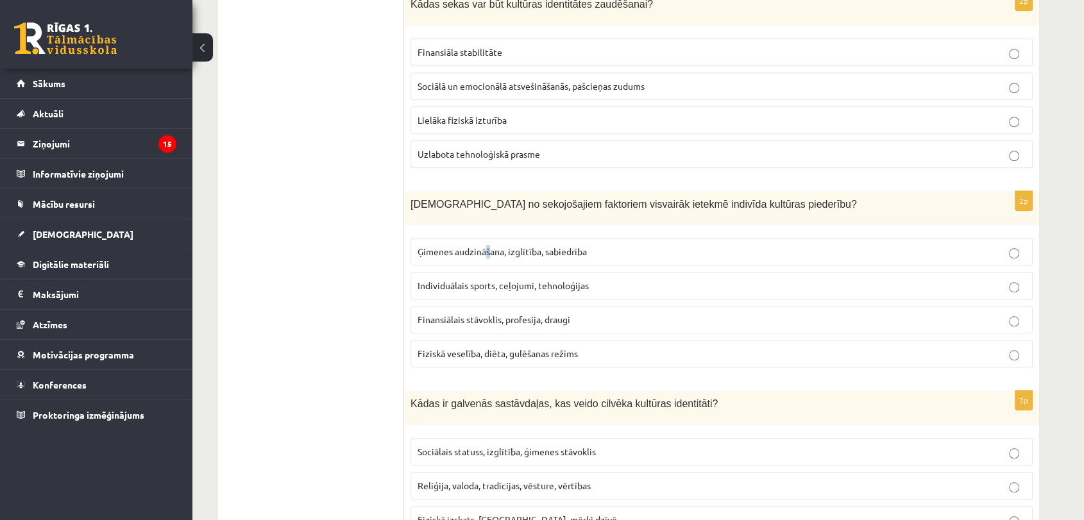
click at [487, 246] on span "Ģimenes audzināšana, izglītība, sabiedrība" at bounding box center [502, 252] width 169 height 12
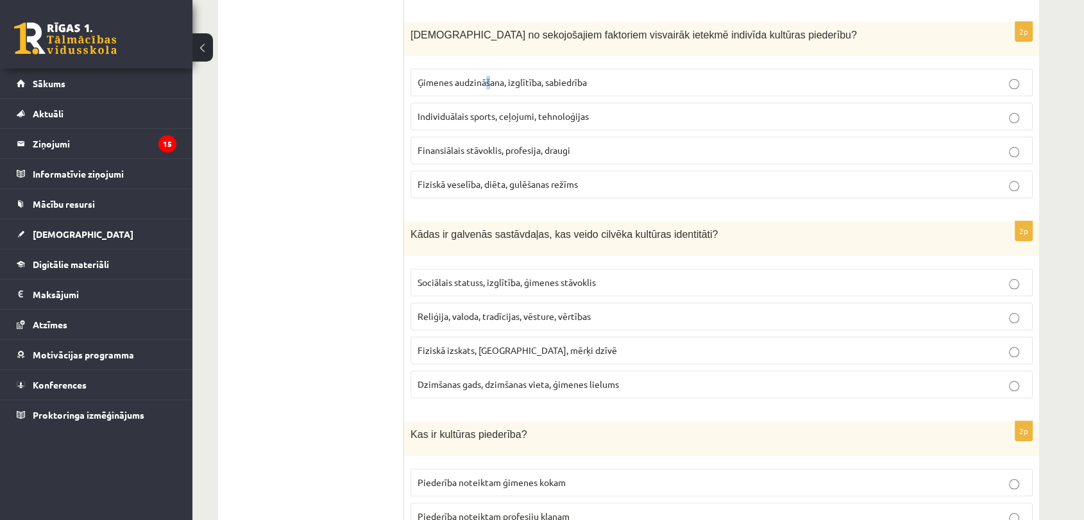
scroll to position [1285, 0]
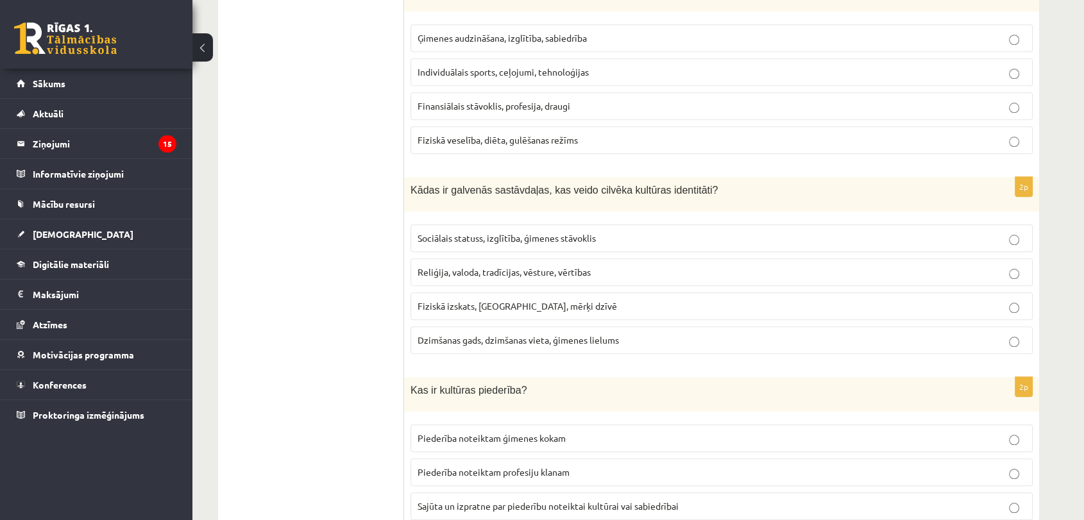
click at [527, 273] on p "Reliģija, valoda, tradīcijas, vēsture, vērtības" at bounding box center [722, 272] width 608 height 13
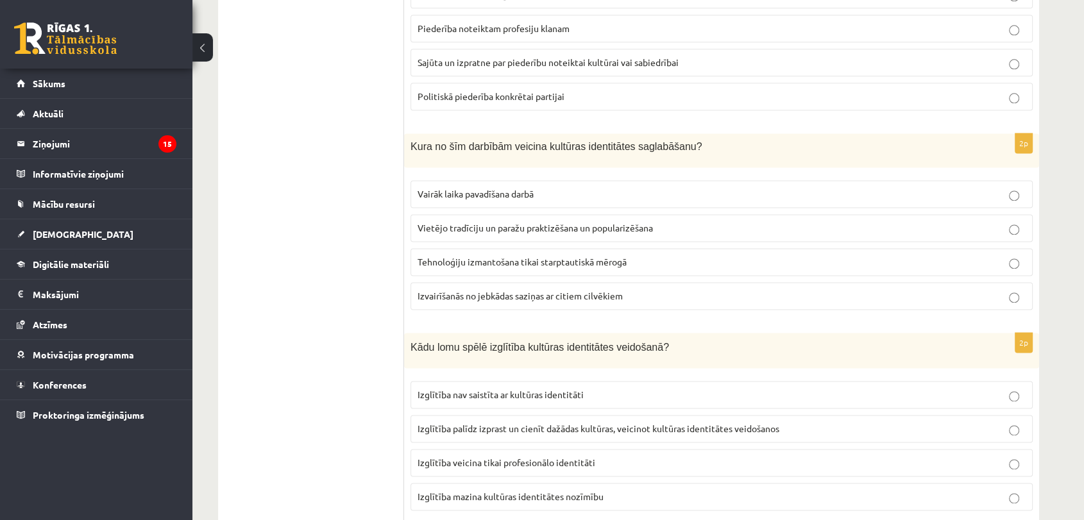
scroll to position [1620, 0]
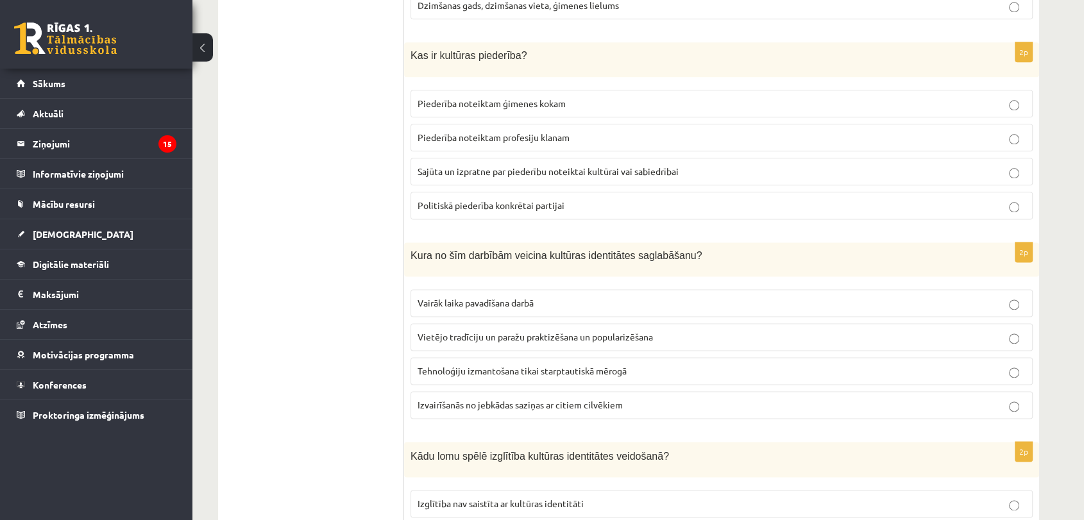
click at [462, 180] on fieldset "Piederība noteiktam ģimenes kokam Piederība noteiktam profesiju klanam Sajūta u…" at bounding box center [722, 153] width 622 height 140
click at [455, 158] on label "Sajūta un izpratne par piederību noteiktai kultūrai vai sabiedrībai" at bounding box center [722, 172] width 622 height 28
click at [491, 323] on label "Vietējo tradīciju un paražu praktizēšana un popularizēšana" at bounding box center [722, 337] width 622 height 28
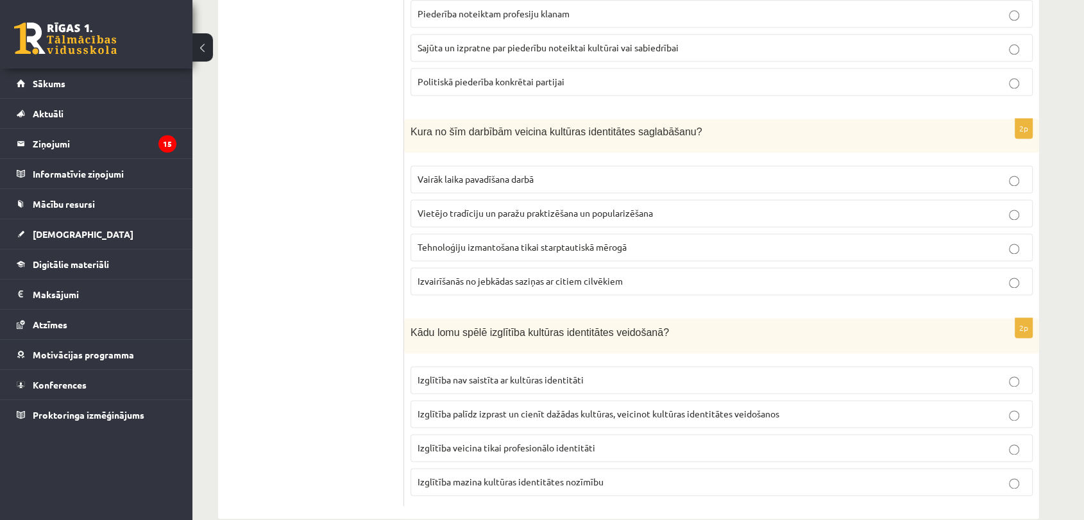
scroll to position [1763, 0]
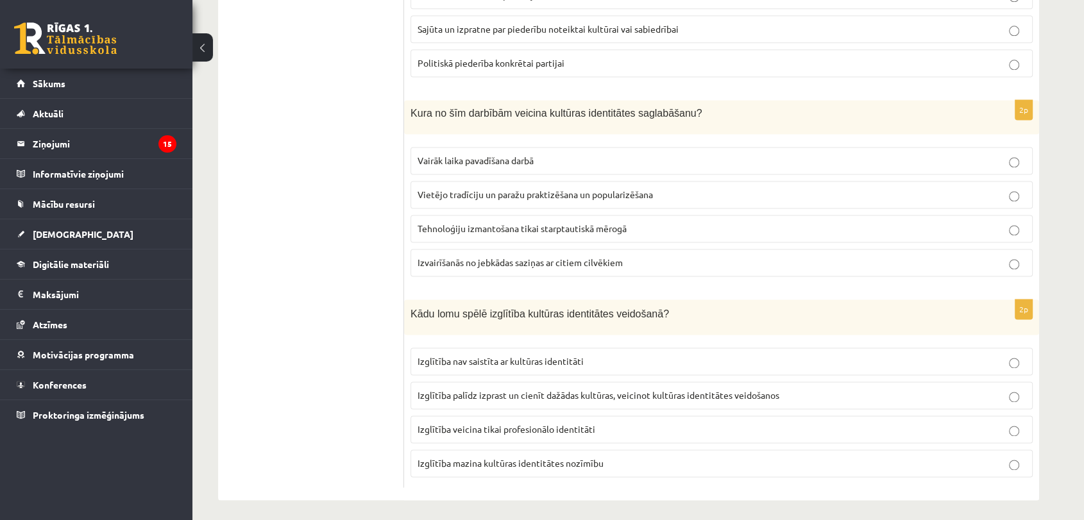
click at [475, 389] on span "Izglītība palīdz izprast un cienīt dažādas kultūras, veicinot kultūras identitā…" at bounding box center [599, 395] width 362 height 12
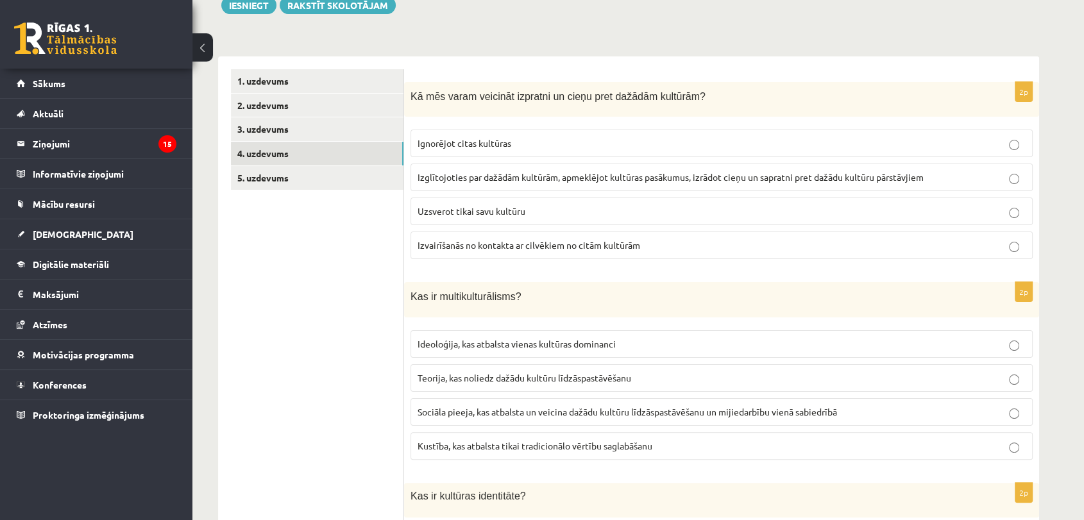
scroll to position [0, 0]
